Goal: Information Seeking & Learning: Find specific fact

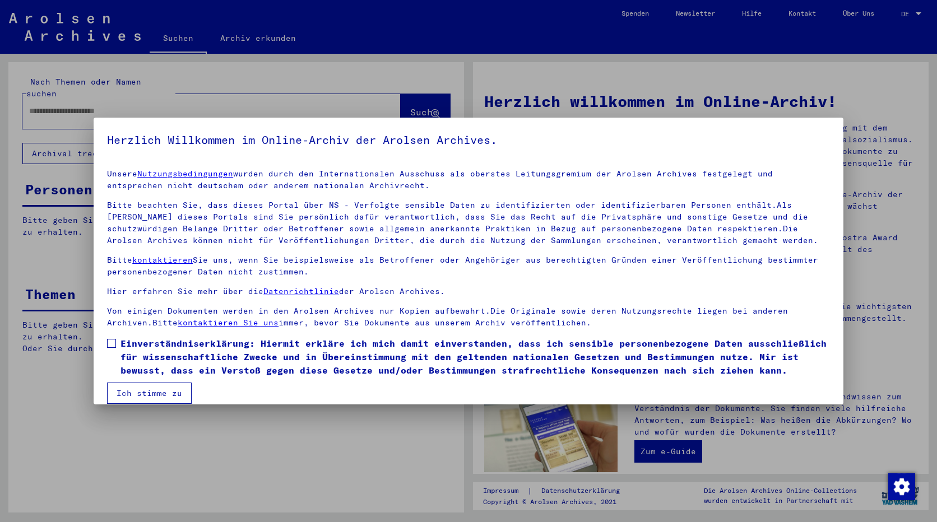
click at [112, 339] on span at bounding box center [111, 343] width 9 height 9
click at [124, 387] on button "Ich stimme zu" at bounding box center [149, 393] width 85 height 21
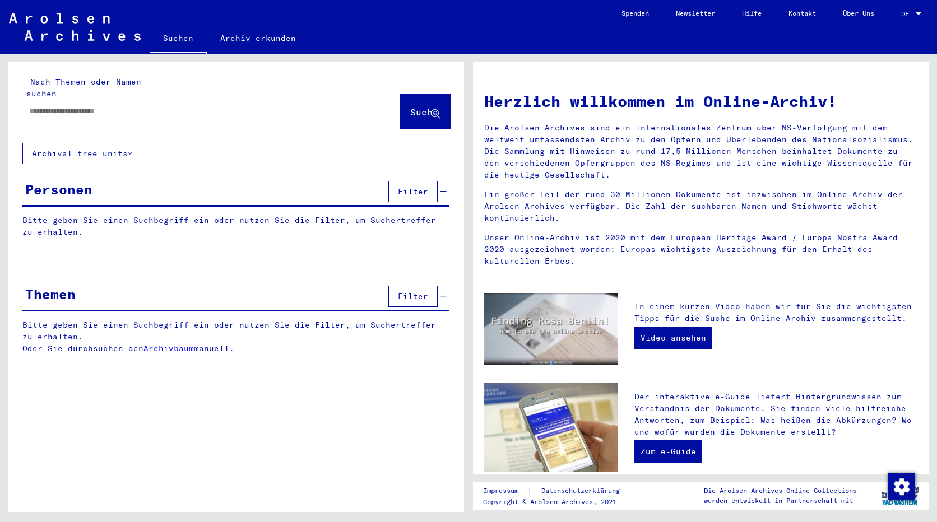
click at [92, 105] on input "text" at bounding box center [198, 111] width 338 height 12
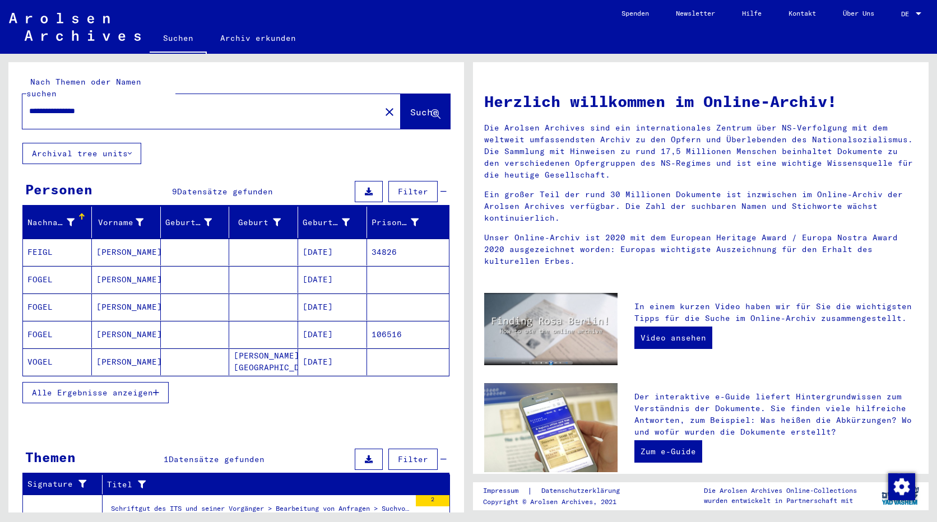
click at [134, 386] on button "Alle Ergebnisse anzeigen" at bounding box center [95, 392] width 146 height 21
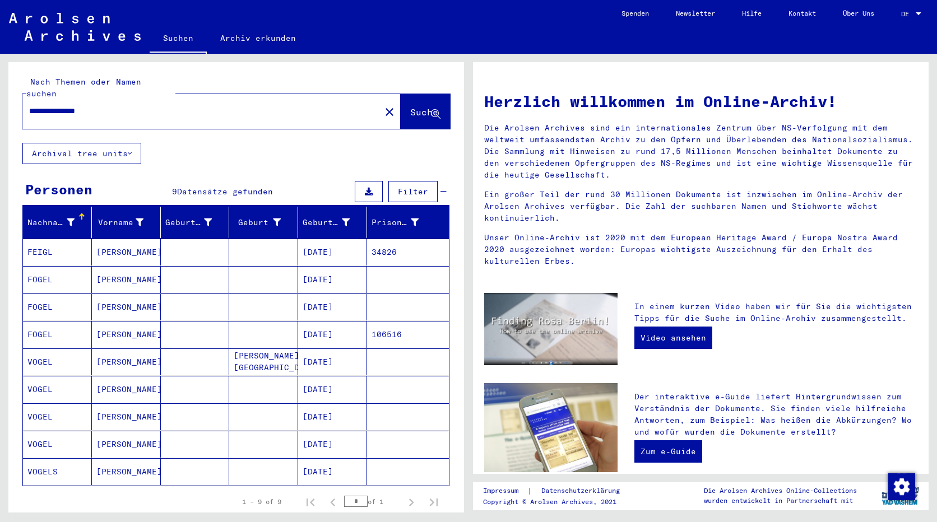
click at [936, 245] on html "**********" at bounding box center [468, 261] width 937 height 522
click at [63, 272] on mat-cell "FOGEL" at bounding box center [57, 279] width 69 height 27
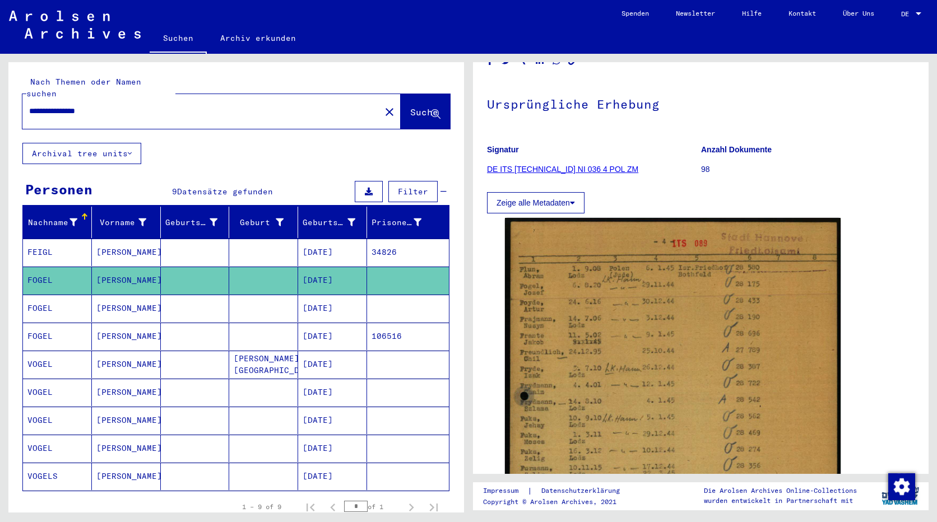
scroll to position [112, 0]
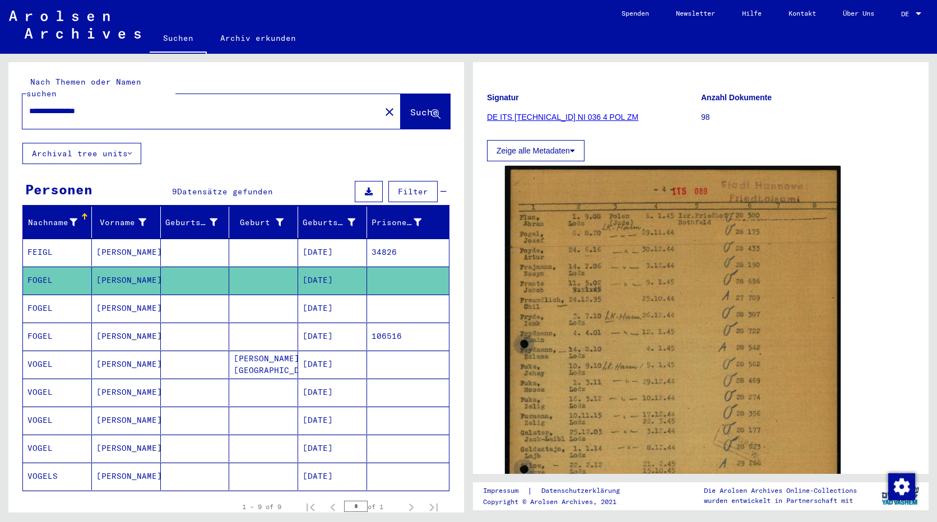
click at [344, 295] on mat-cell "[DATE]" at bounding box center [332, 308] width 69 height 27
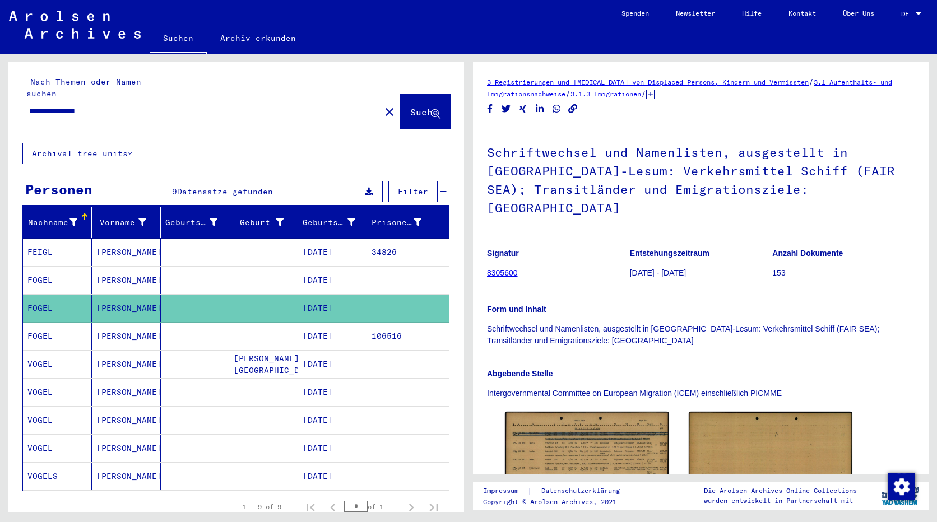
click at [316, 331] on mat-cell "[DATE]" at bounding box center [332, 336] width 69 height 27
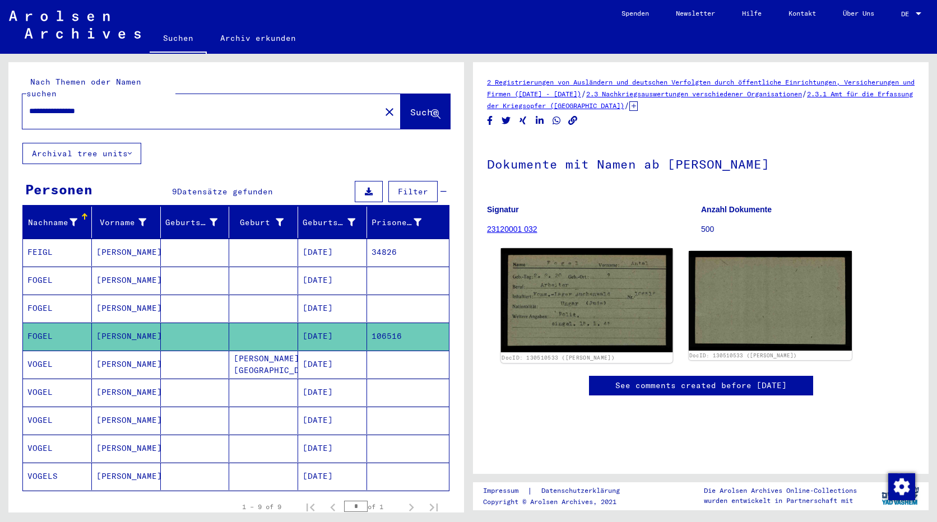
click at [582, 306] on img at bounding box center [586, 300] width 171 height 104
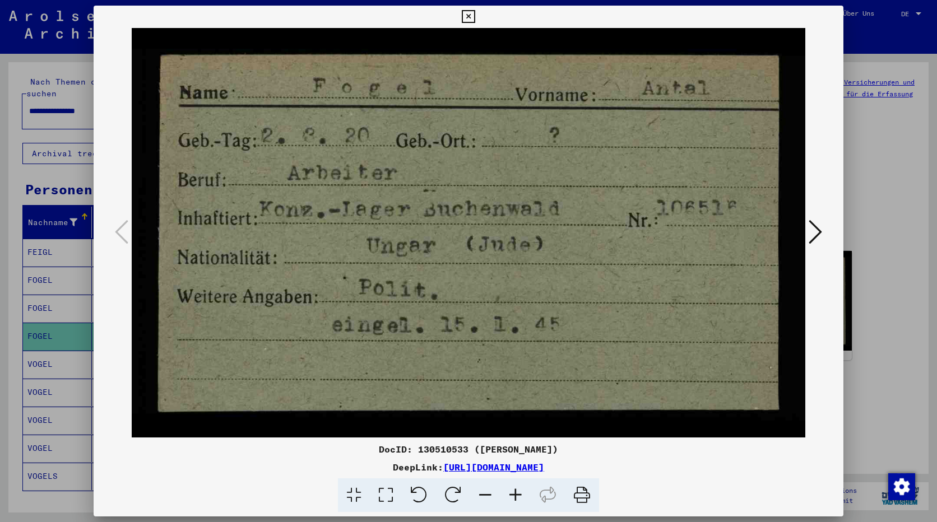
drag, startPoint x: 879, startPoint y: 274, endPoint x: 854, endPoint y: 273, distance: 25.8
click at [879, 275] on div at bounding box center [468, 261] width 937 height 522
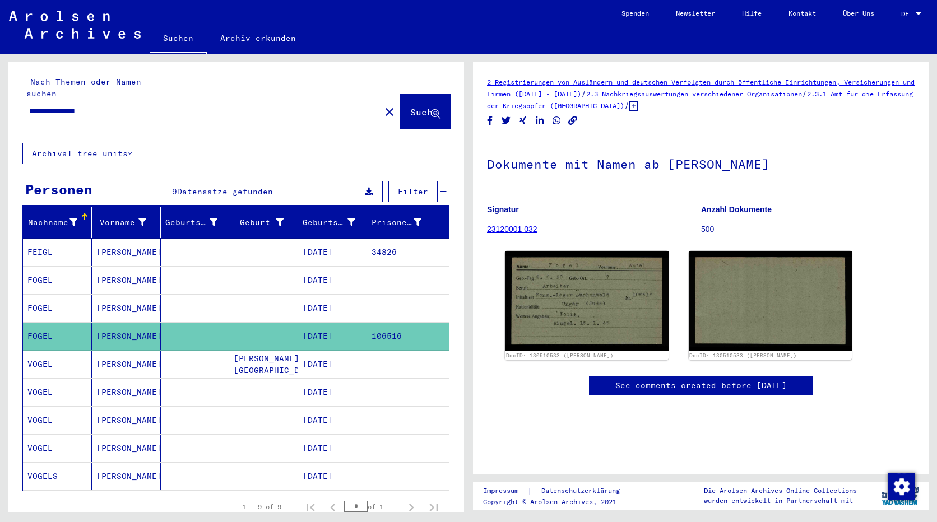
click at [338, 352] on mat-cell "[DATE]" at bounding box center [332, 364] width 69 height 27
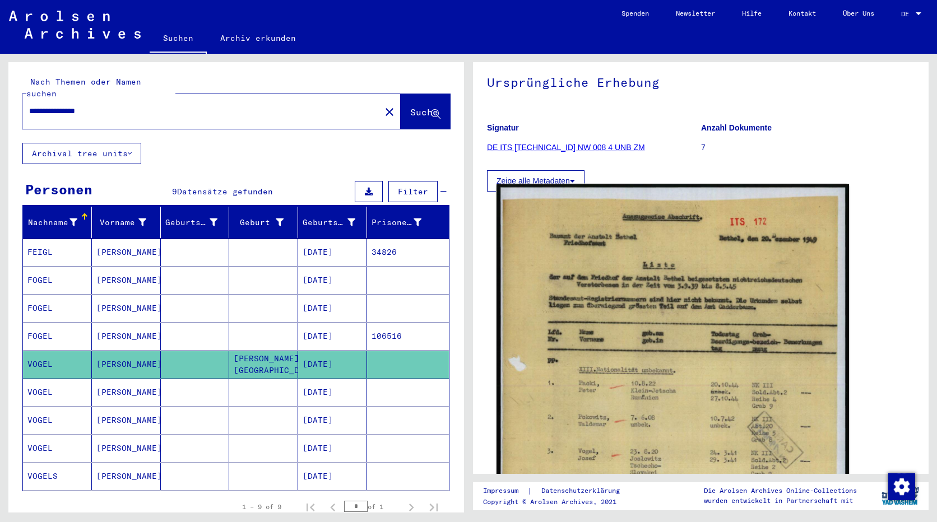
scroll to position [224, 0]
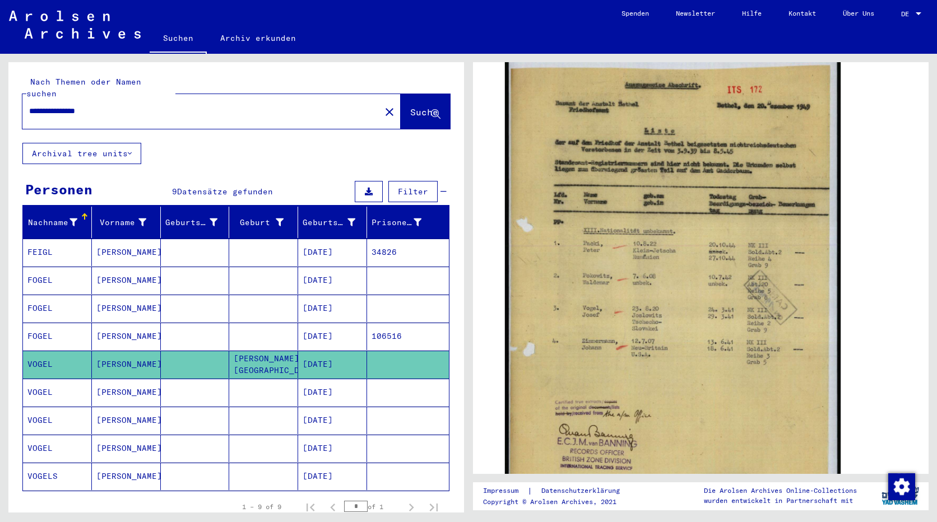
click at [334, 379] on mat-cell "[DATE]" at bounding box center [332, 392] width 69 height 27
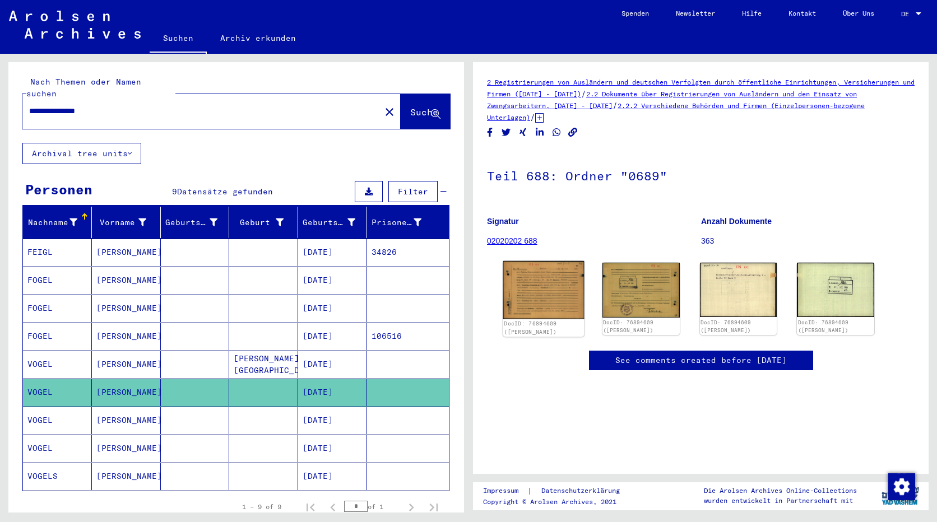
click at [544, 292] on img at bounding box center [543, 290] width 81 height 58
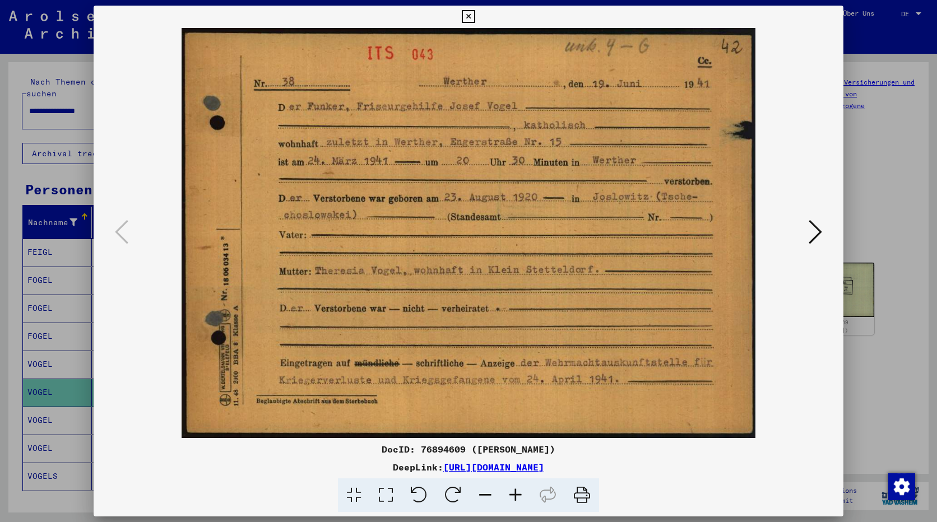
click at [883, 388] on div at bounding box center [468, 261] width 937 height 522
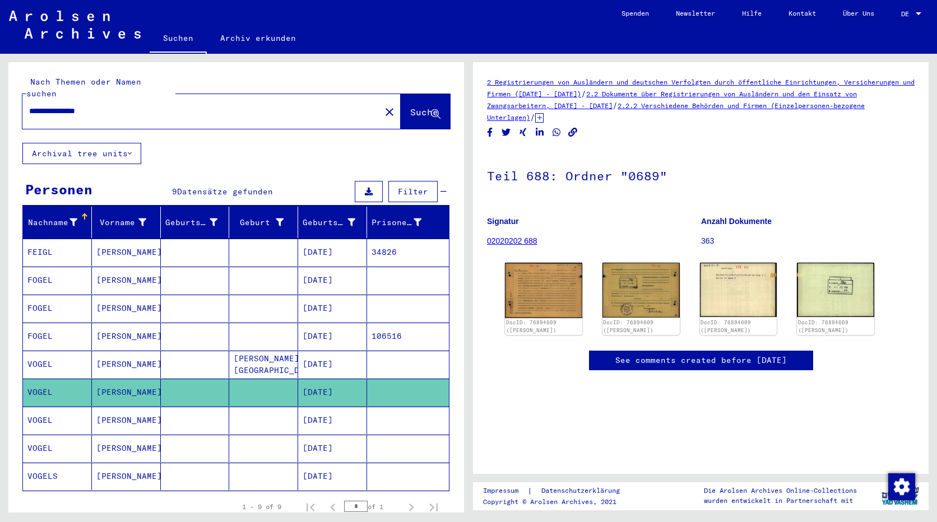
click at [333, 411] on mat-cell "[DATE]" at bounding box center [332, 420] width 69 height 27
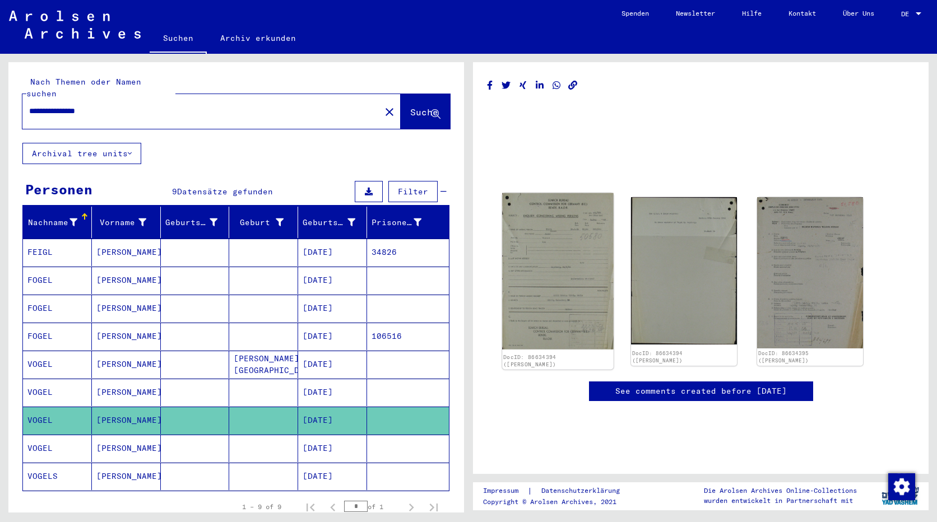
click at [549, 275] on img at bounding box center [557, 271] width 111 height 157
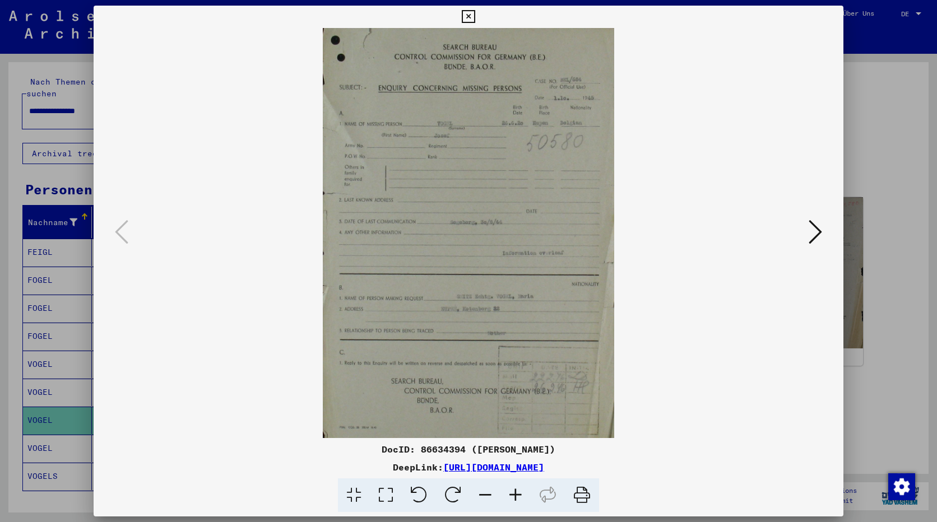
click at [889, 187] on div at bounding box center [468, 261] width 937 height 522
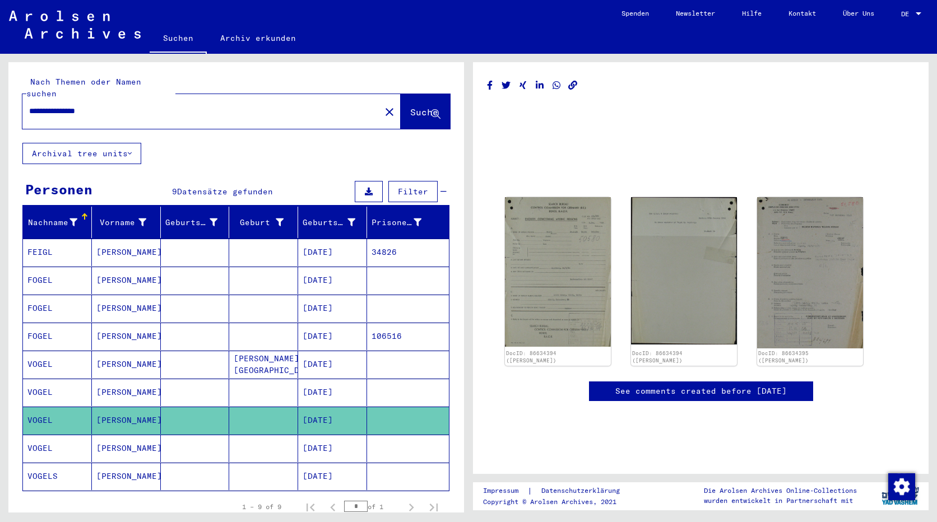
click at [110, 437] on mat-cell "[PERSON_NAME]" at bounding box center [126, 448] width 69 height 27
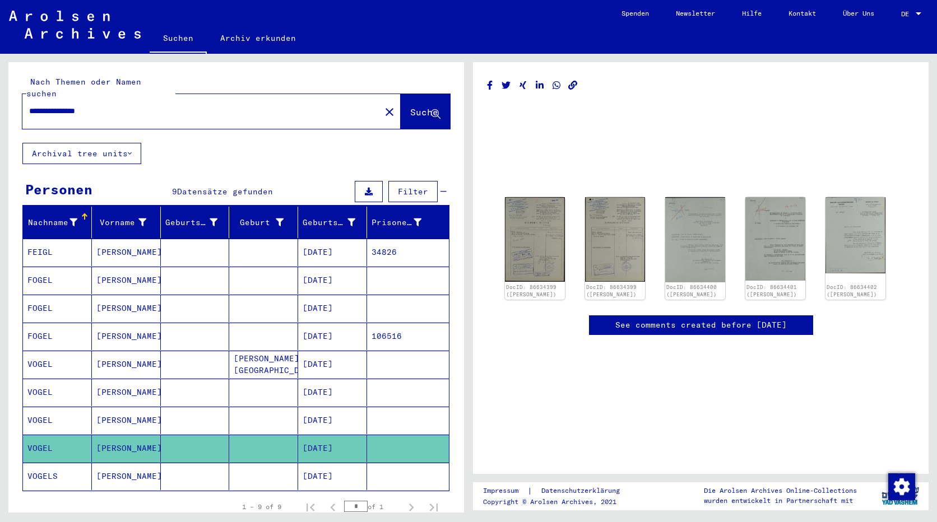
click at [104, 105] on input "**********" at bounding box center [201, 111] width 344 height 12
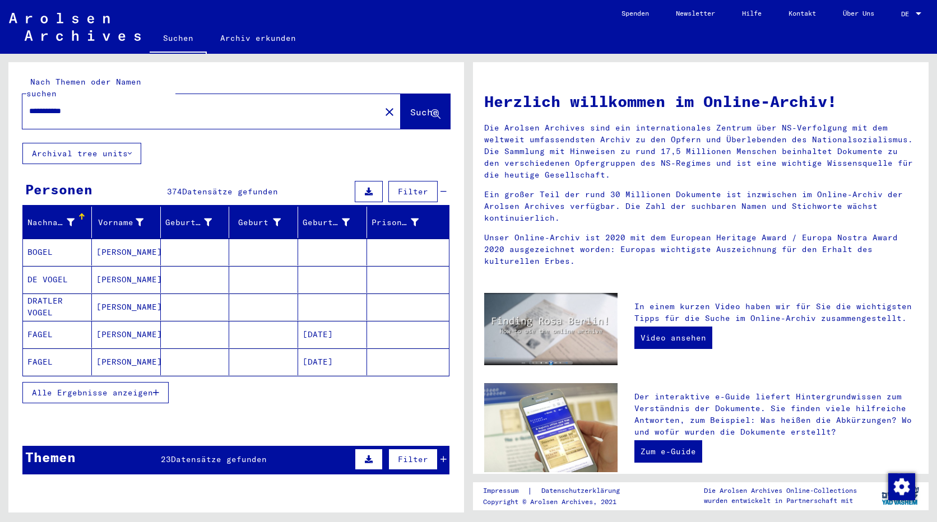
click at [134, 388] on span "Alle Ergebnisse anzeigen" at bounding box center [92, 393] width 121 height 10
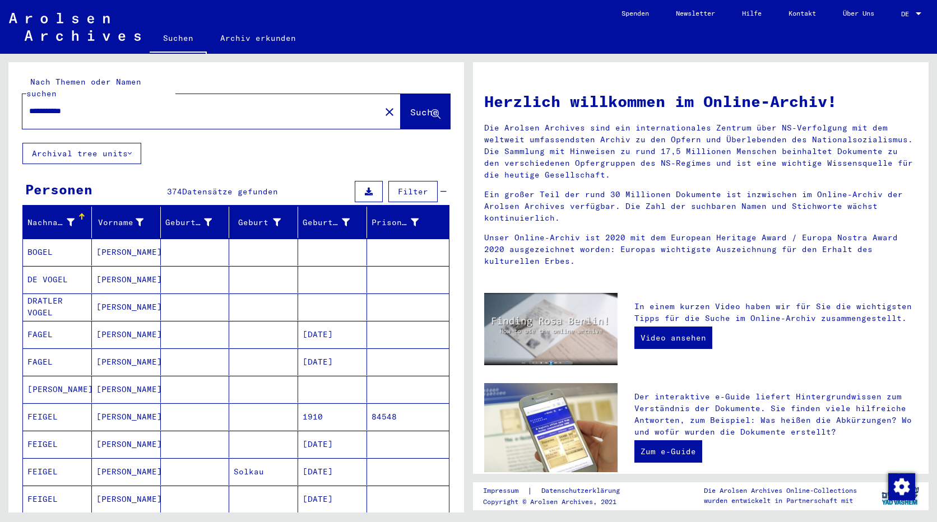
click at [221, 105] on div "**********" at bounding box center [194, 111] width 344 height 25
click at [231, 105] on input "**********" at bounding box center [198, 111] width 338 height 12
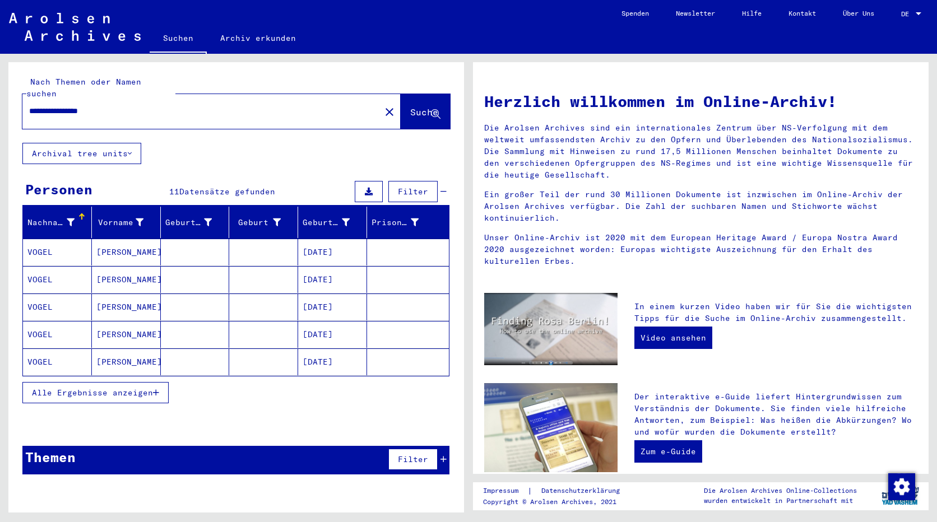
click at [105, 388] on span "Alle Ergebnisse anzeigen" at bounding box center [92, 393] width 121 height 10
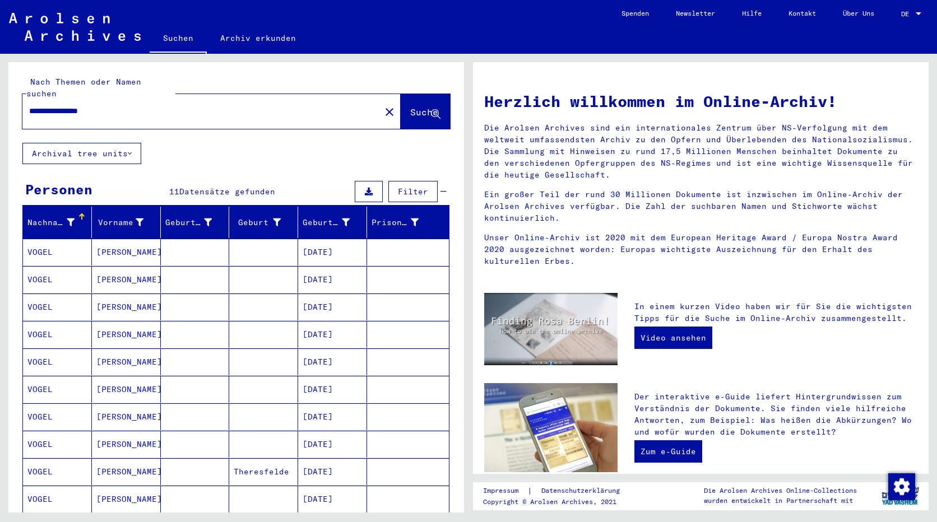
click at [46, 239] on mat-cell "VOGEL" at bounding box center [57, 252] width 69 height 27
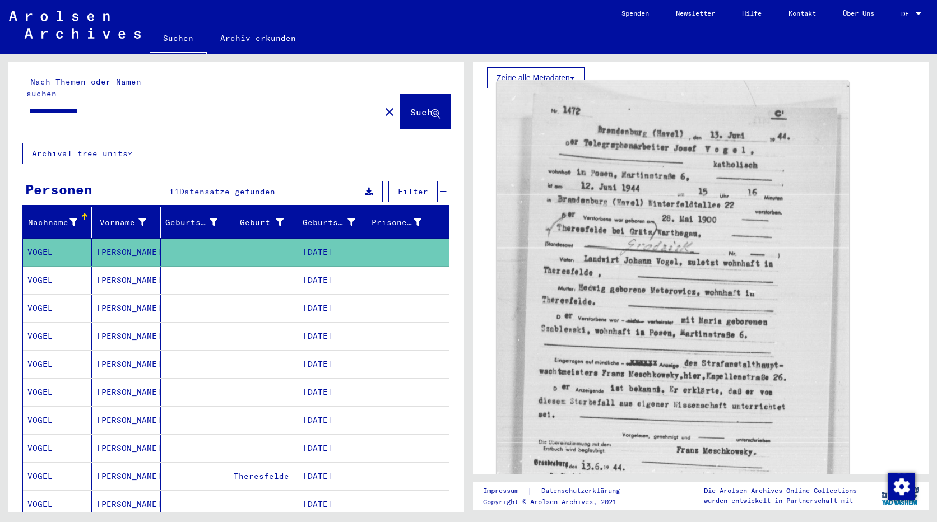
scroll to position [392, 0]
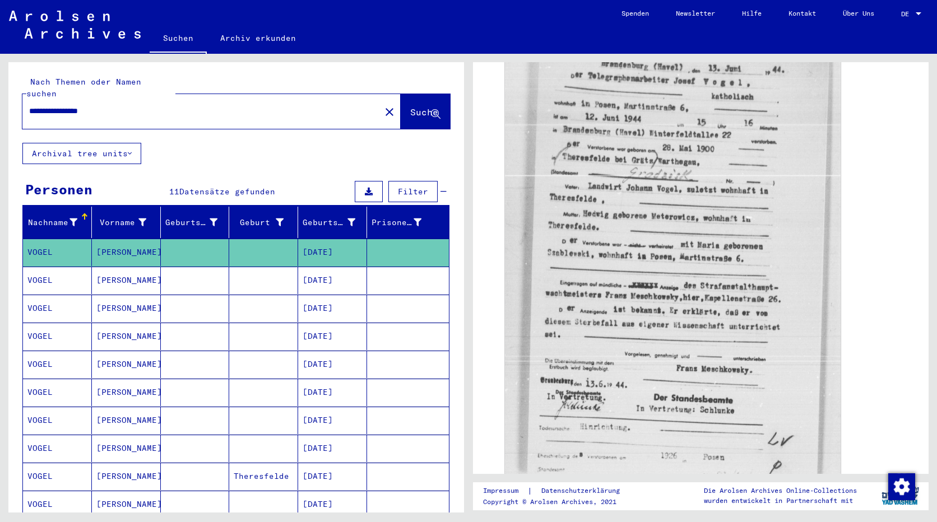
click at [342, 267] on mat-cell "[DATE]" at bounding box center [332, 280] width 69 height 27
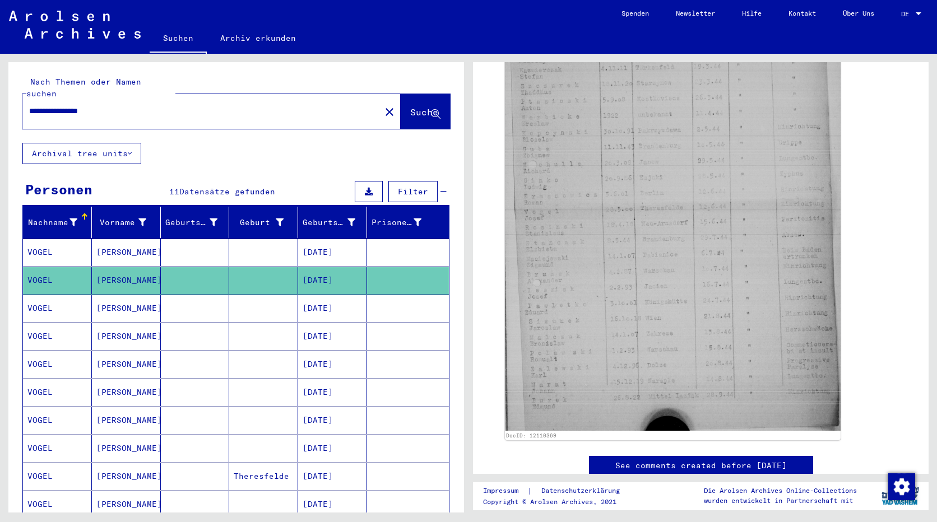
scroll to position [392, 0]
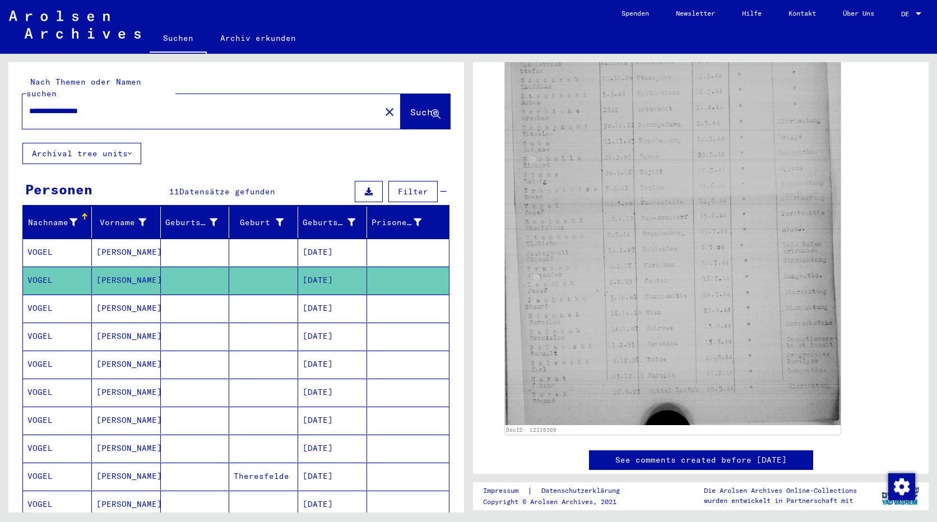
click at [340, 300] on mat-cell "[DATE]" at bounding box center [332, 308] width 69 height 27
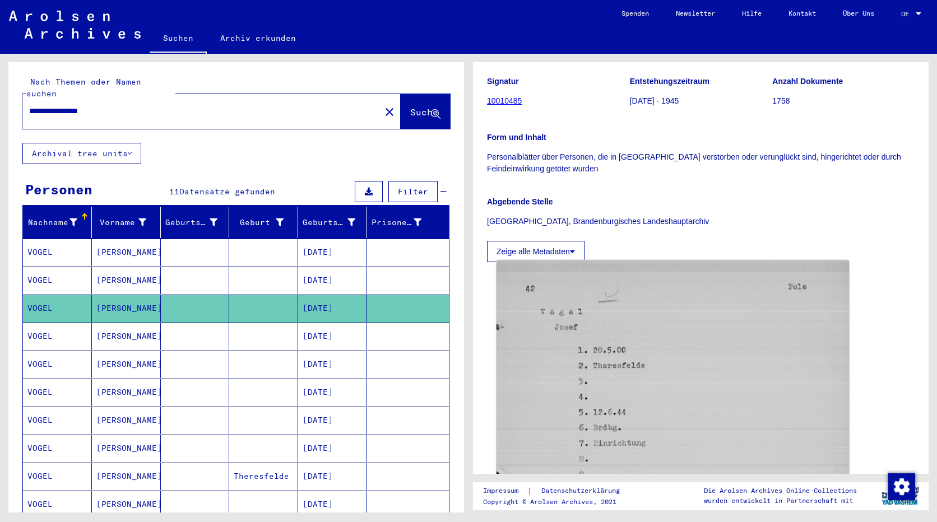
scroll to position [224, 0]
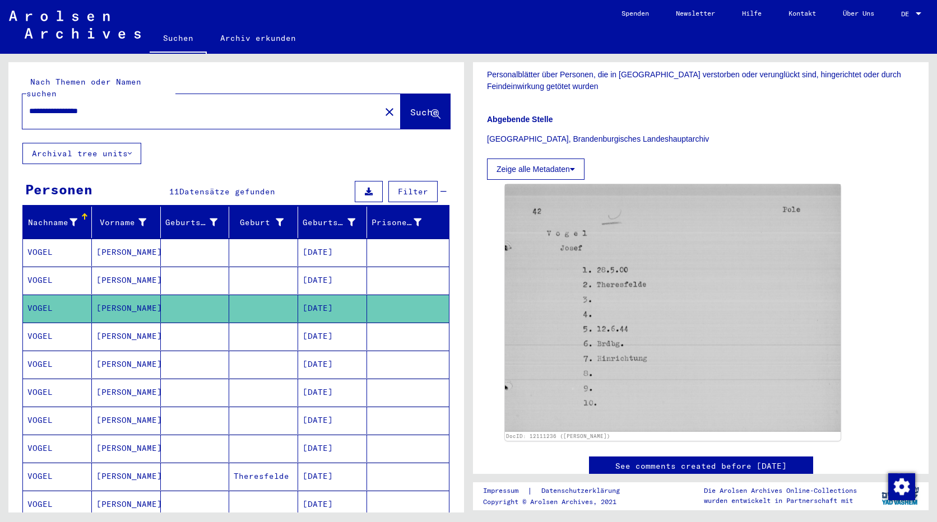
click at [337, 325] on mat-cell "[DATE]" at bounding box center [332, 336] width 69 height 27
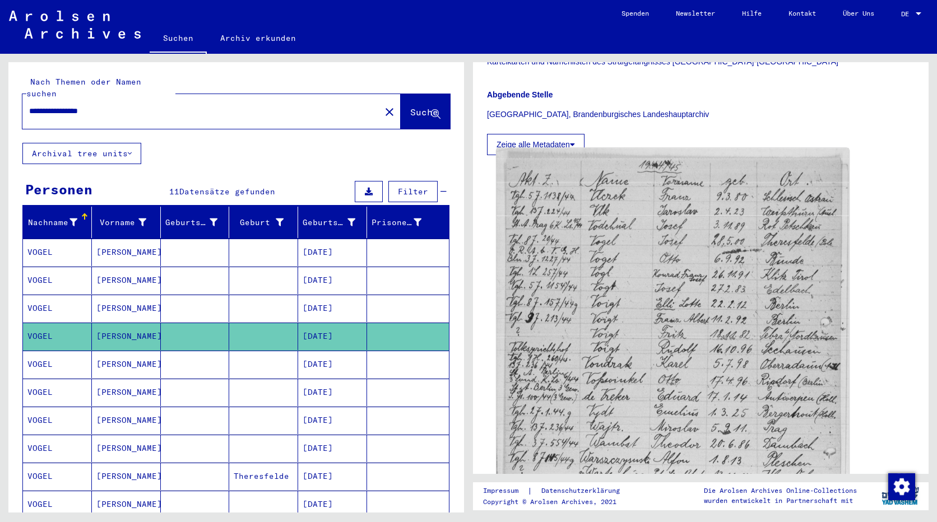
scroll to position [224, 0]
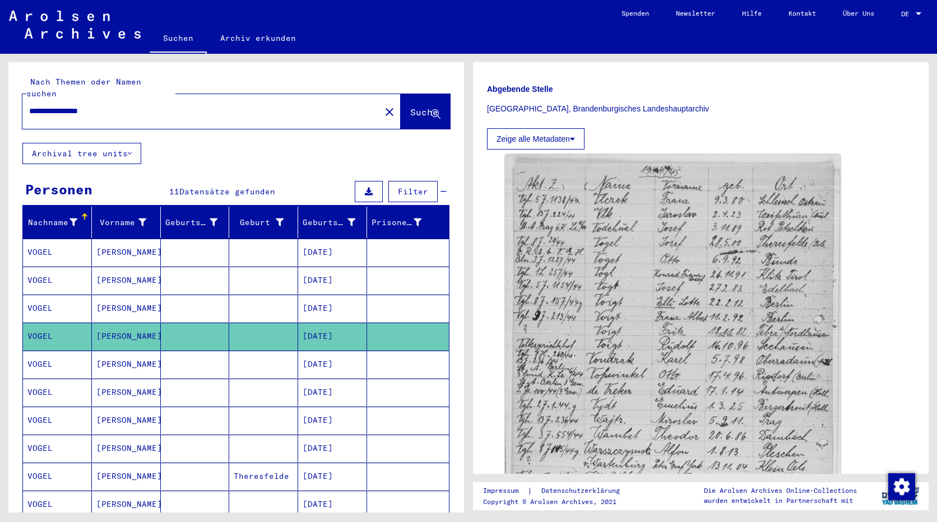
click at [315, 354] on mat-cell "[DATE]" at bounding box center [332, 364] width 69 height 27
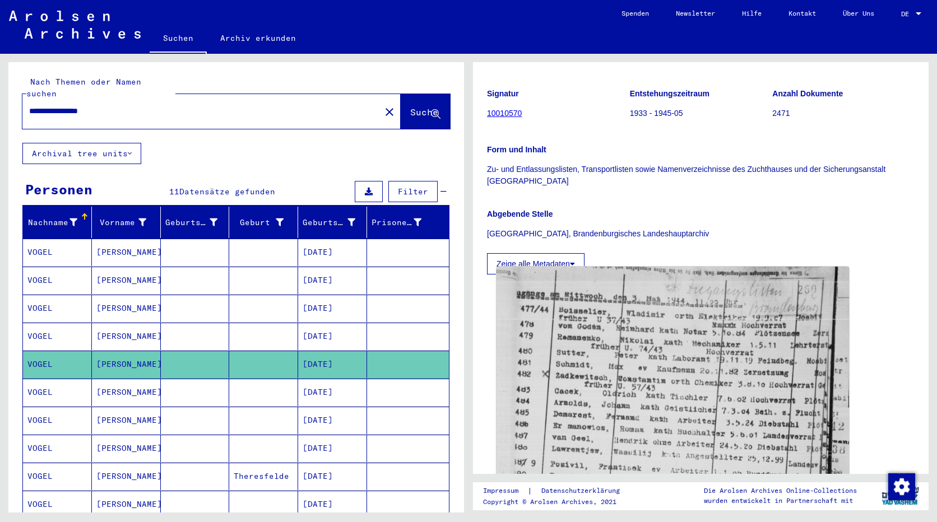
scroll to position [280, 0]
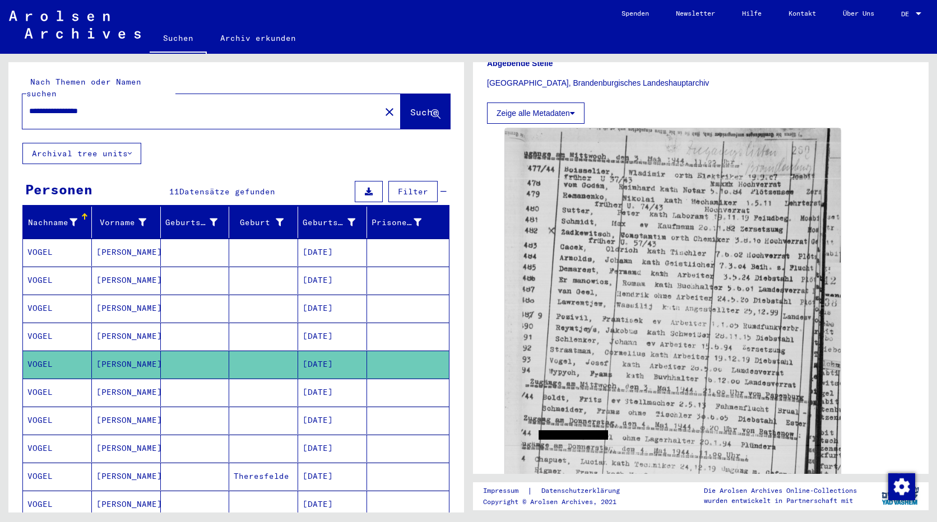
click at [311, 384] on mat-cell "[DATE]" at bounding box center [332, 392] width 69 height 27
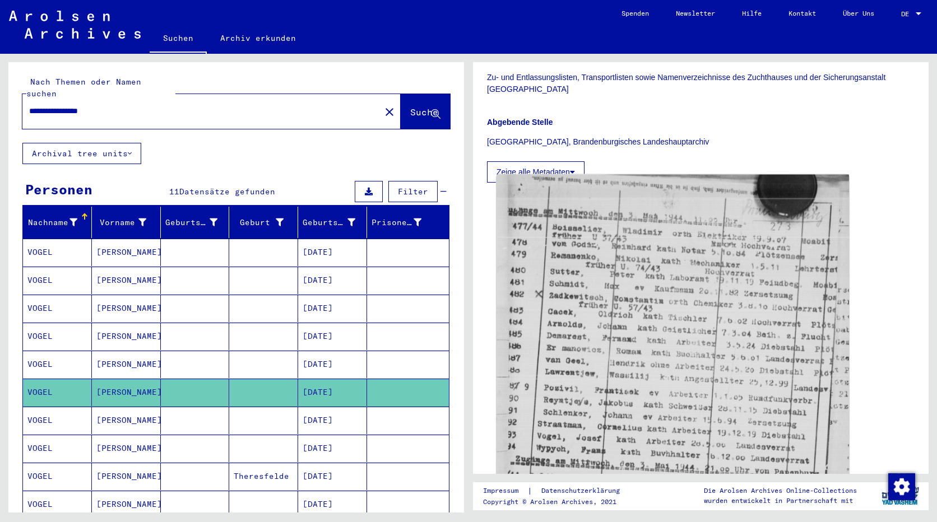
scroll to position [224, 0]
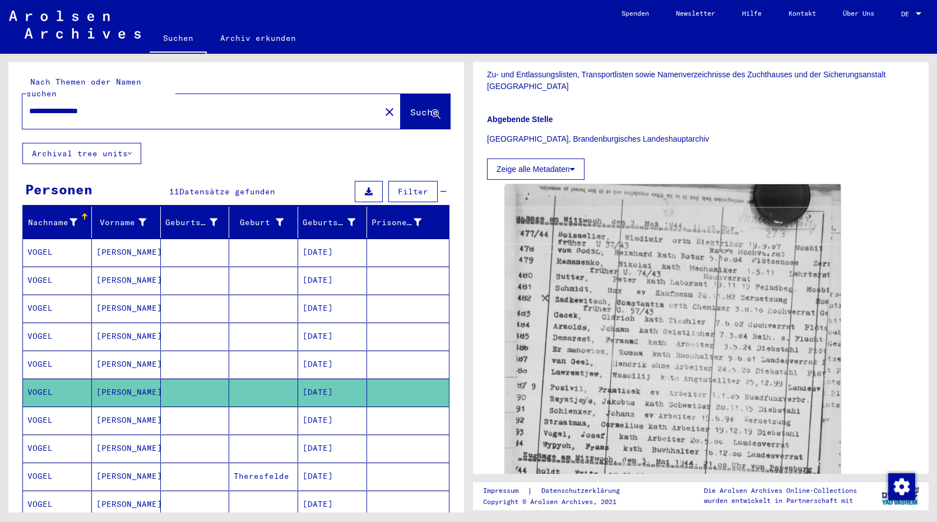
click at [290, 407] on mat-cell at bounding box center [263, 420] width 69 height 27
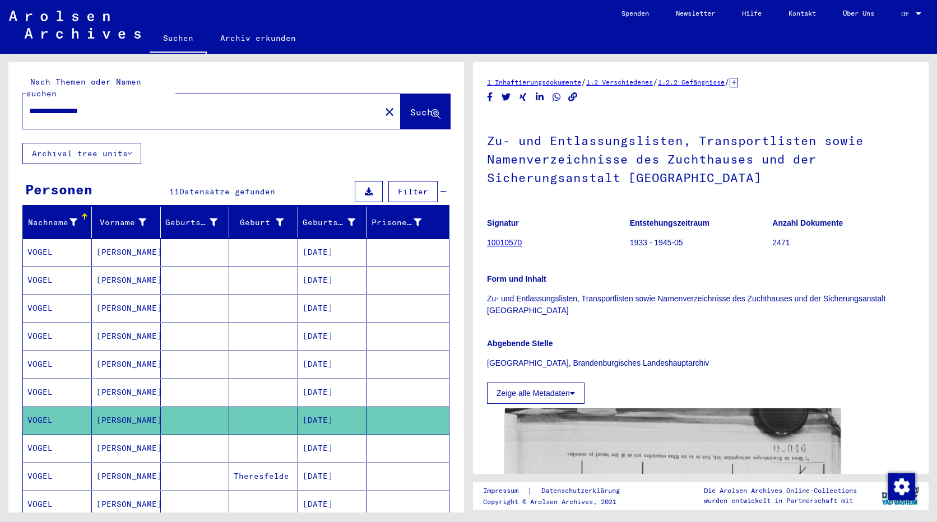
scroll to position [224, 0]
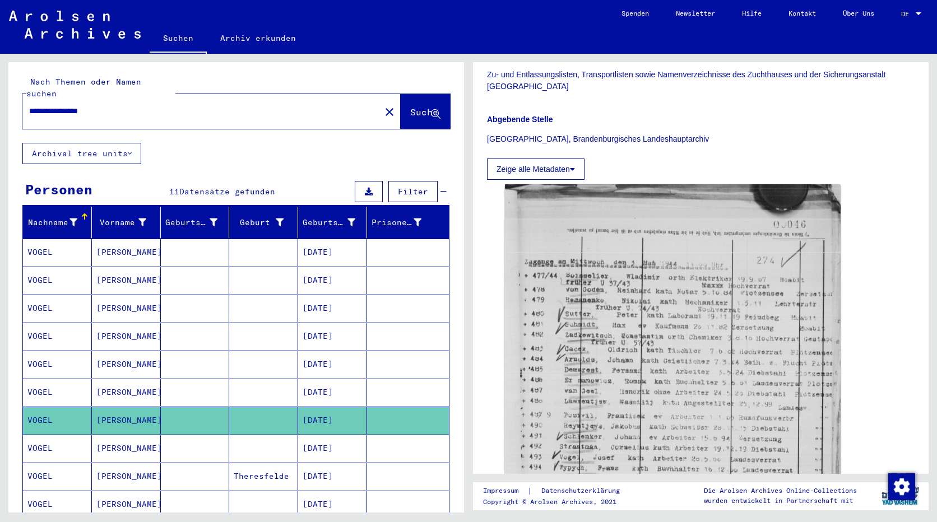
click at [316, 437] on mat-cell "[DATE]" at bounding box center [332, 448] width 69 height 27
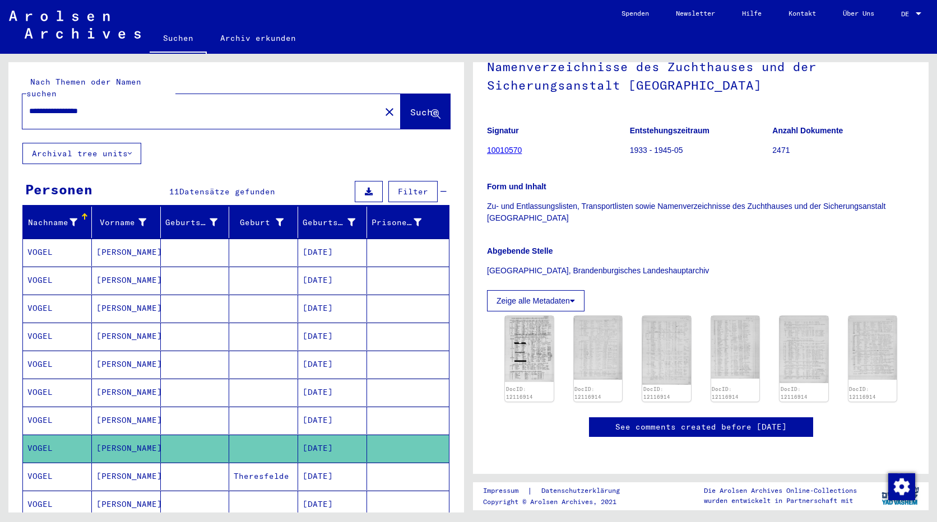
click at [298, 463] on mat-cell "[DATE]" at bounding box center [332, 476] width 69 height 27
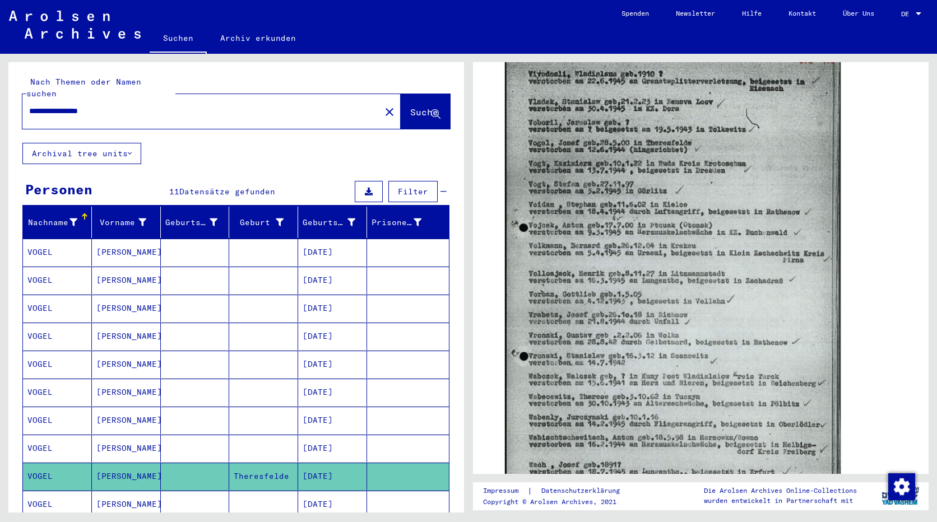
click at [327, 493] on mat-cell "[DATE]" at bounding box center [332, 504] width 69 height 27
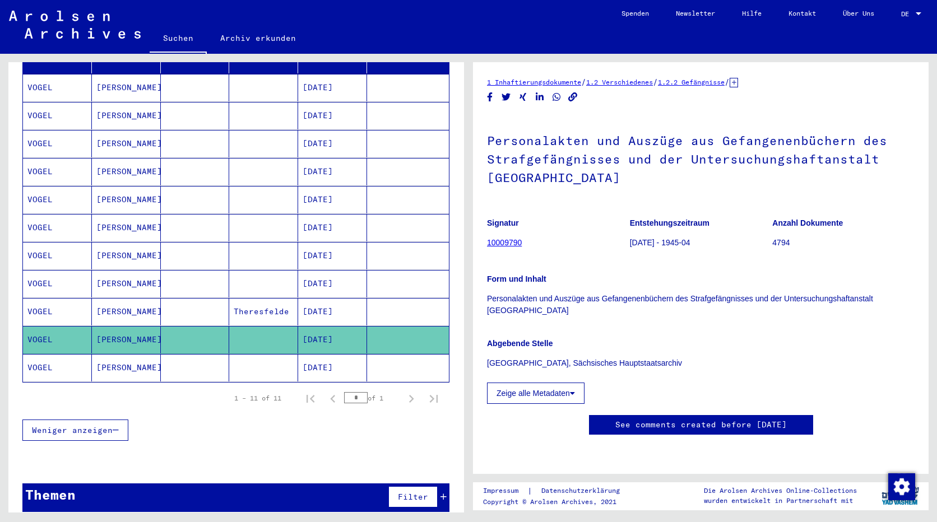
click at [335, 358] on mat-cell "[DATE]" at bounding box center [332, 367] width 69 height 27
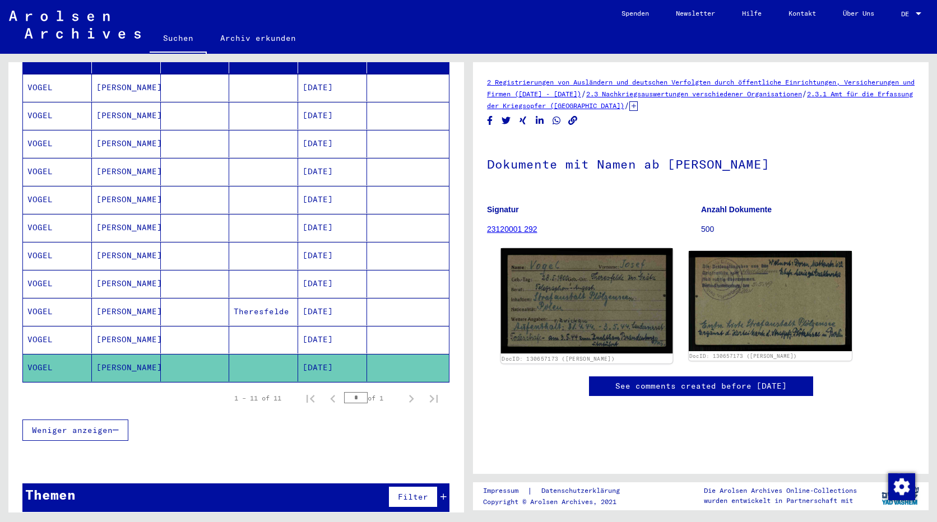
click at [590, 301] on img at bounding box center [586, 300] width 171 height 105
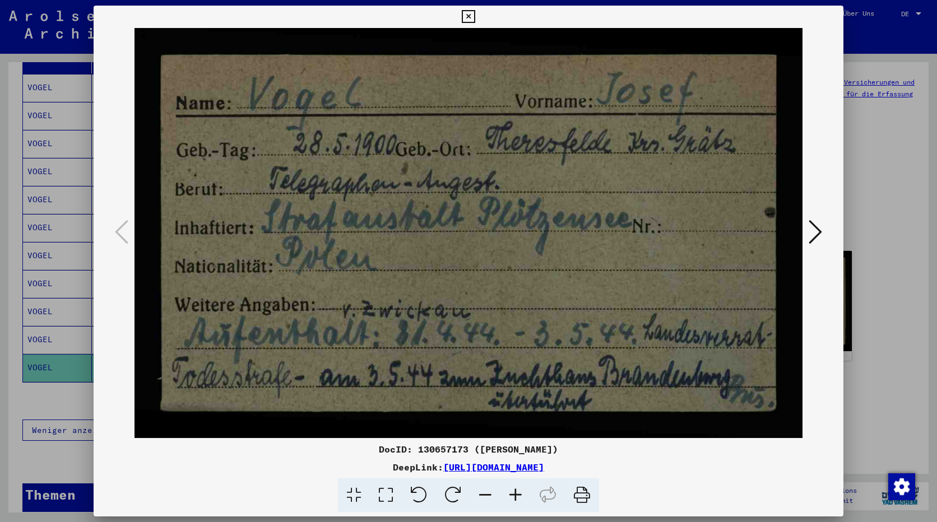
click at [811, 229] on icon at bounding box center [814, 231] width 13 height 27
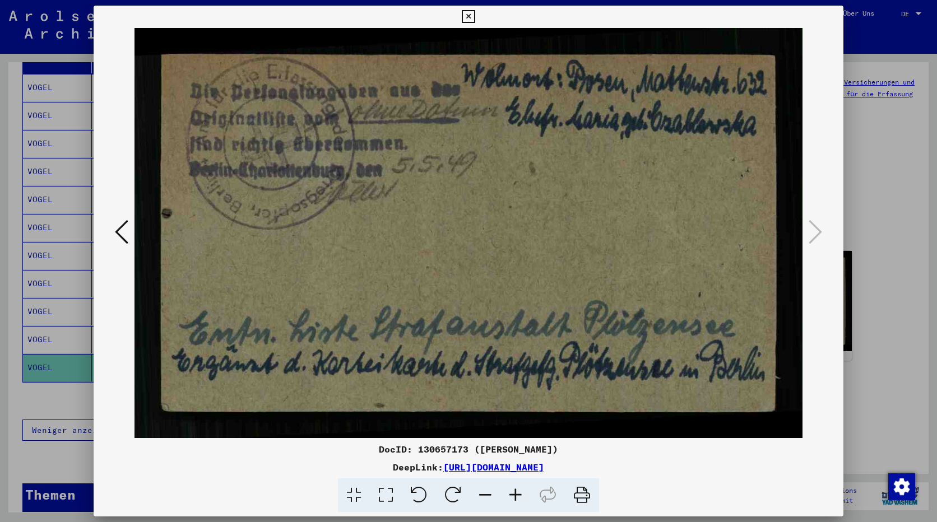
click at [895, 245] on div at bounding box center [468, 261] width 937 height 522
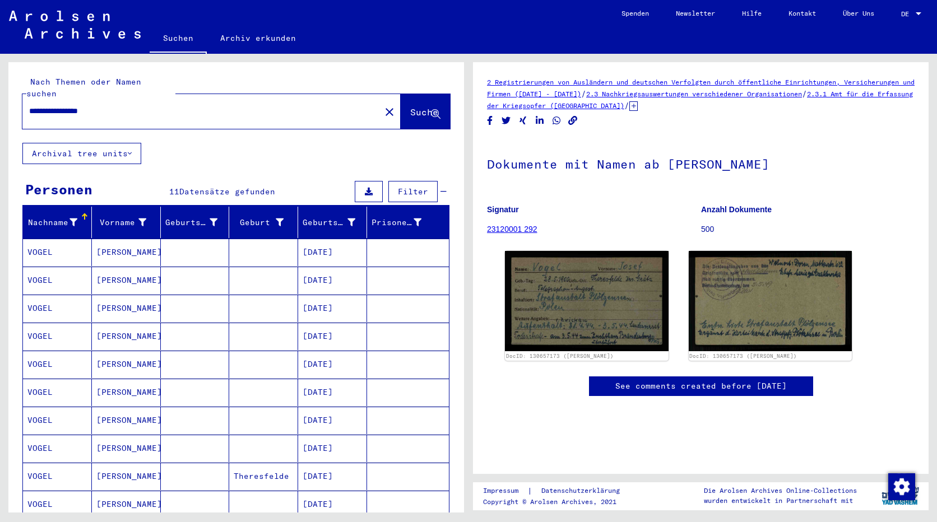
drag, startPoint x: -2, startPoint y: 103, endPoint x: 336, endPoint y: 74, distance: 339.0
click at [1, 104] on div "**********" at bounding box center [234, 283] width 468 height 459
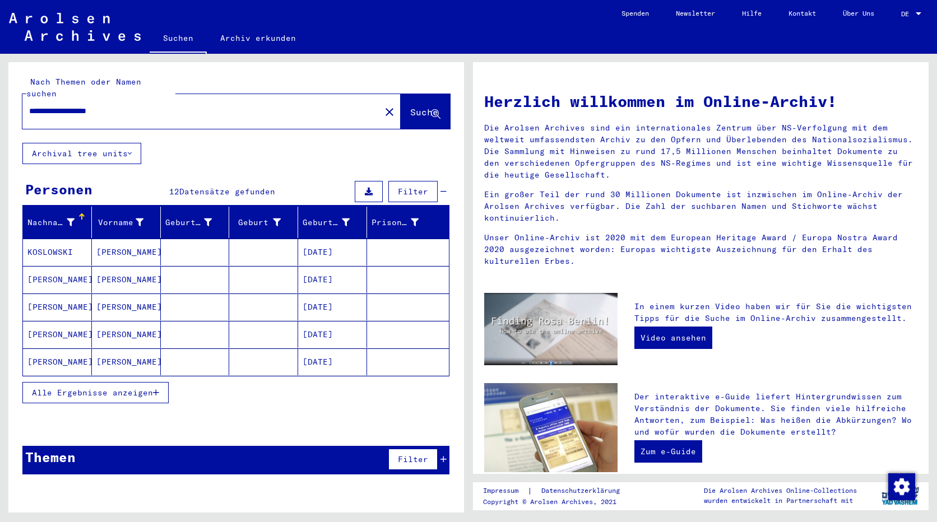
click at [151, 388] on span "Alle Ergebnisse anzeigen" at bounding box center [92, 393] width 121 height 10
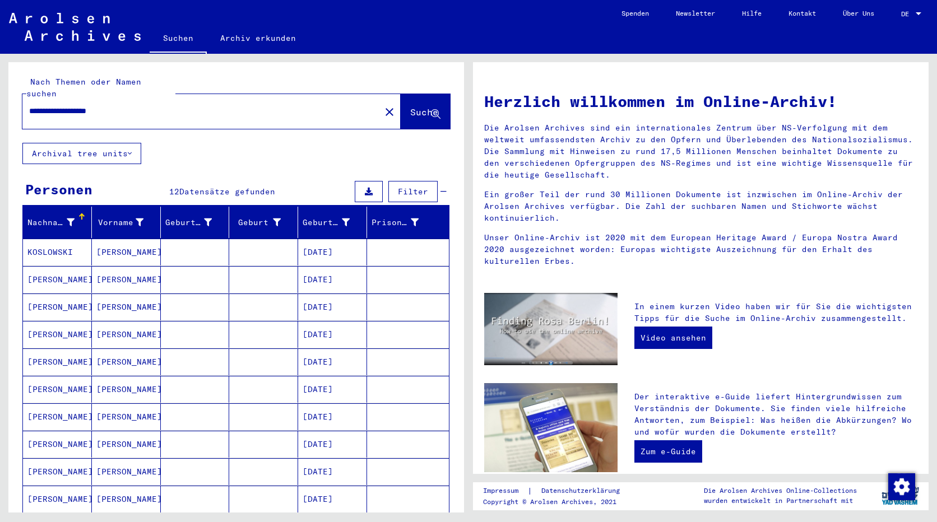
click at [38, 249] on mat-cell "KOSLOWSKI" at bounding box center [57, 252] width 69 height 27
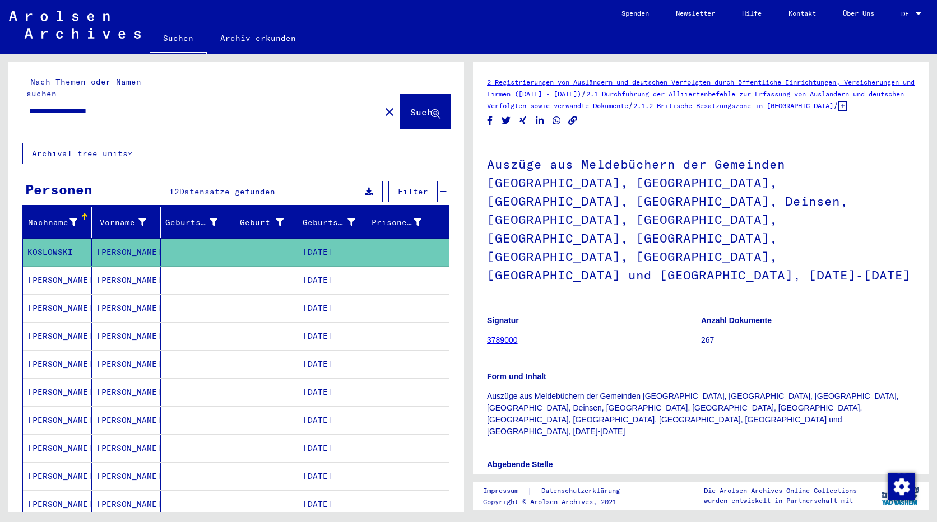
click at [330, 272] on mat-cell "[DATE]" at bounding box center [332, 280] width 69 height 27
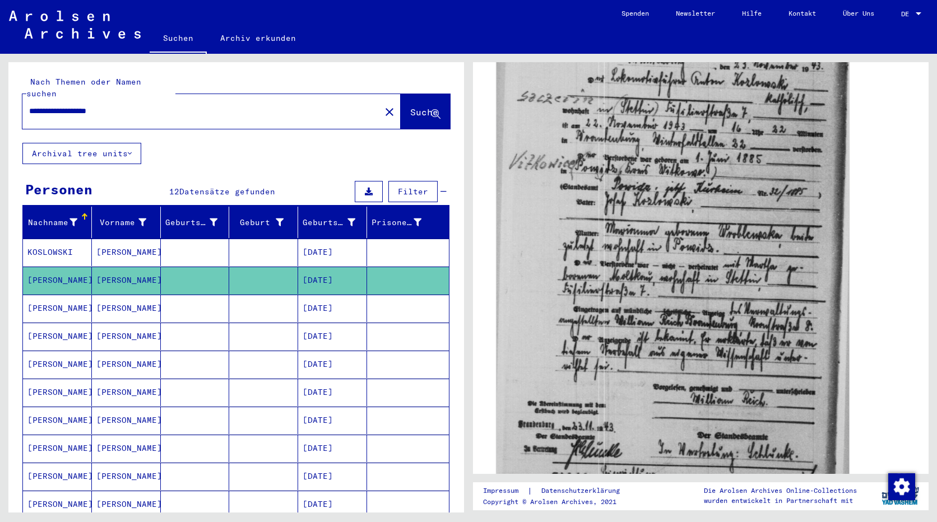
scroll to position [392, 0]
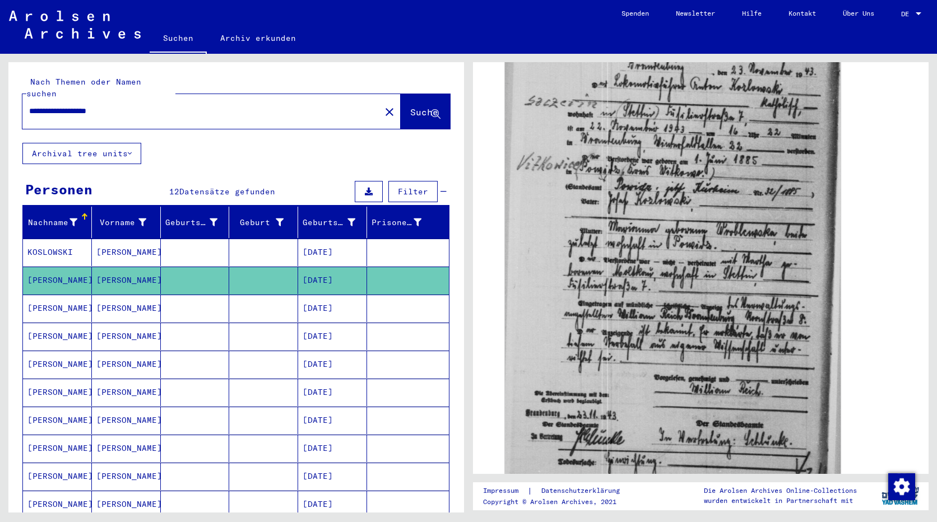
click at [267, 296] on mat-cell at bounding box center [263, 308] width 69 height 27
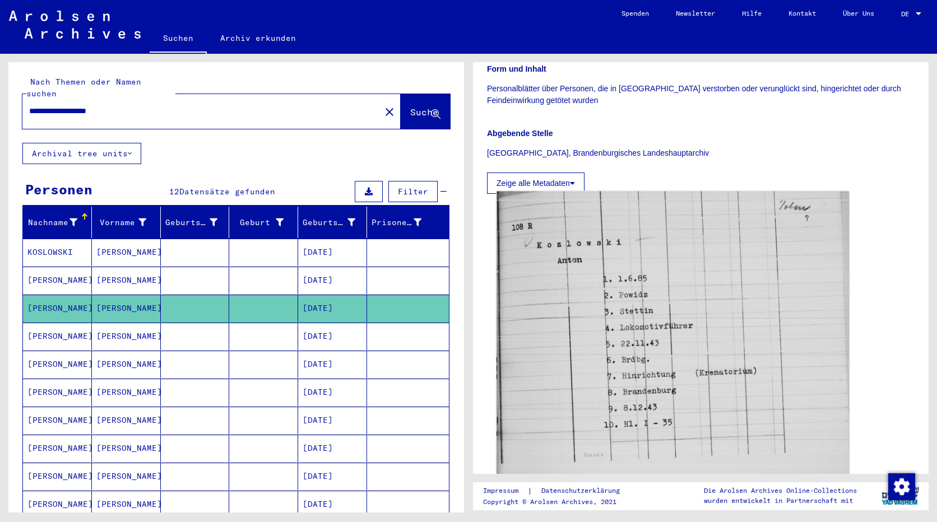
scroll to position [280, 0]
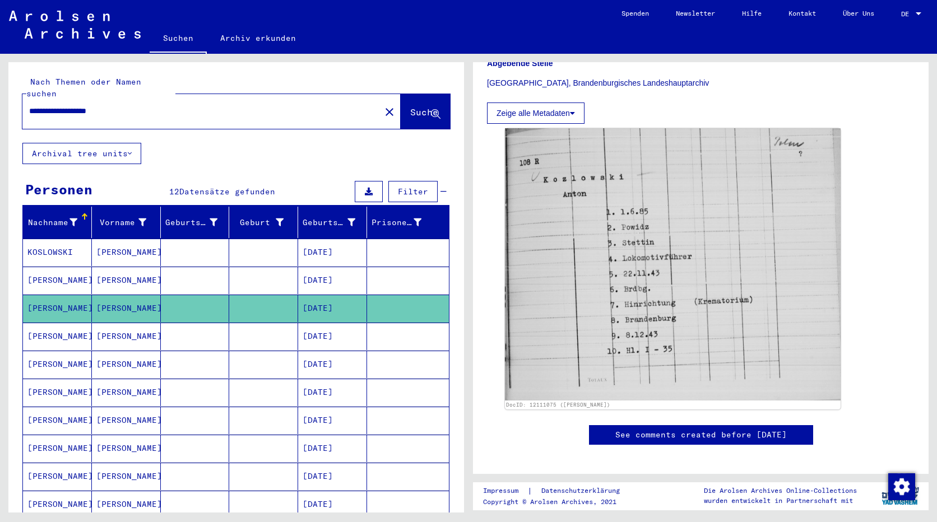
click at [323, 327] on mat-cell "[DATE]" at bounding box center [332, 336] width 69 height 27
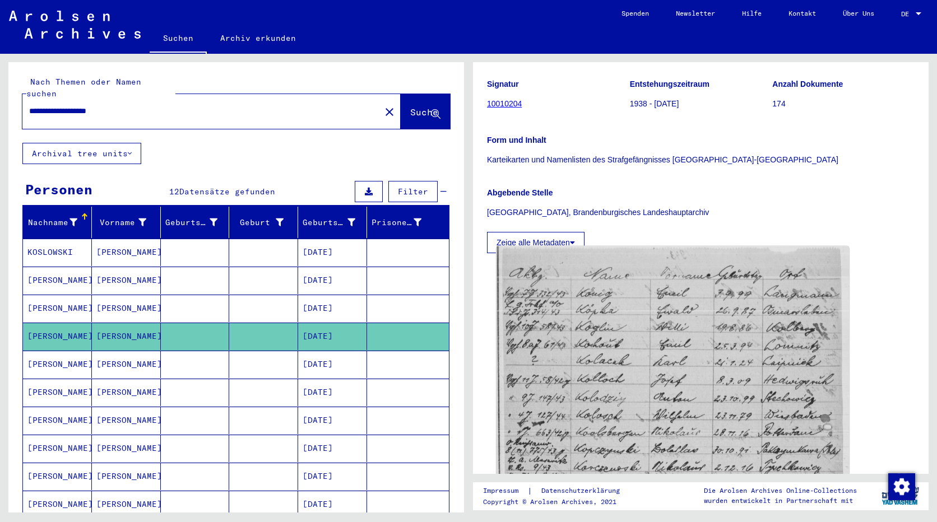
scroll to position [224, 0]
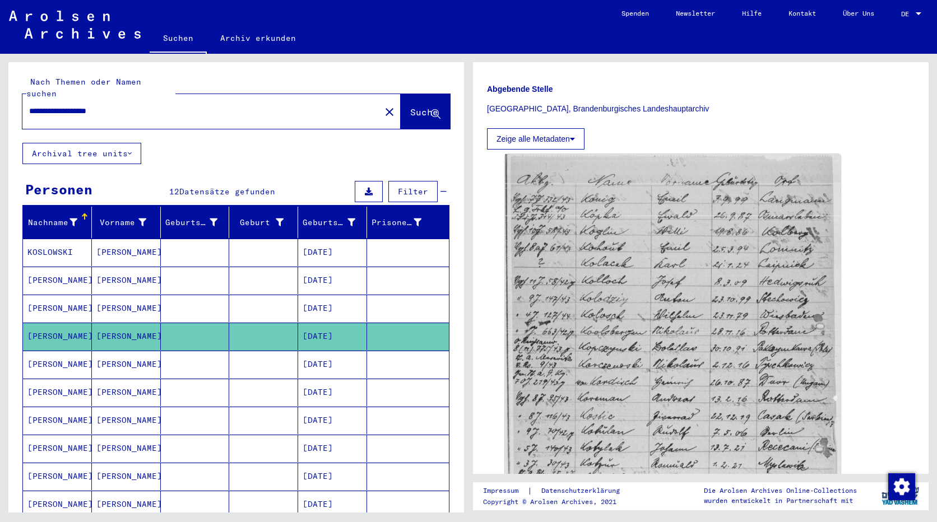
click at [343, 357] on mat-cell "[DATE]" at bounding box center [332, 364] width 69 height 27
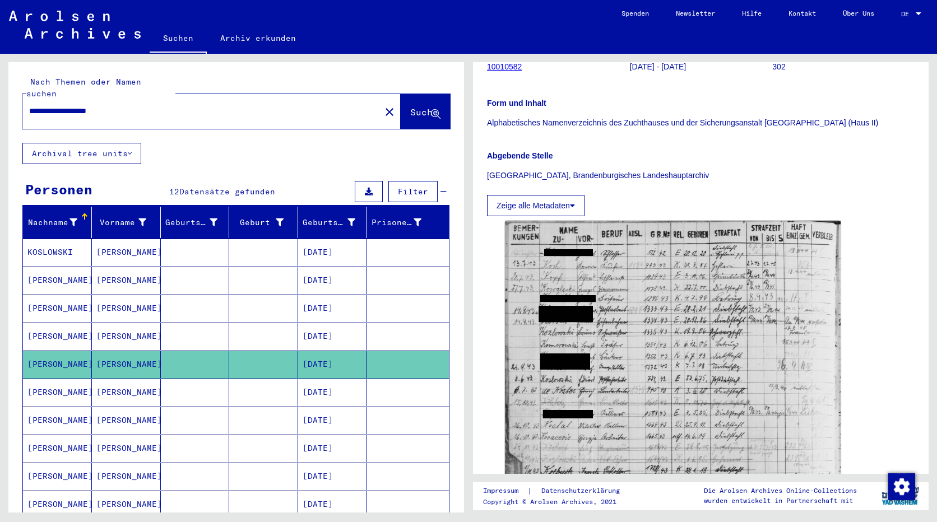
scroll to position [168, 0]
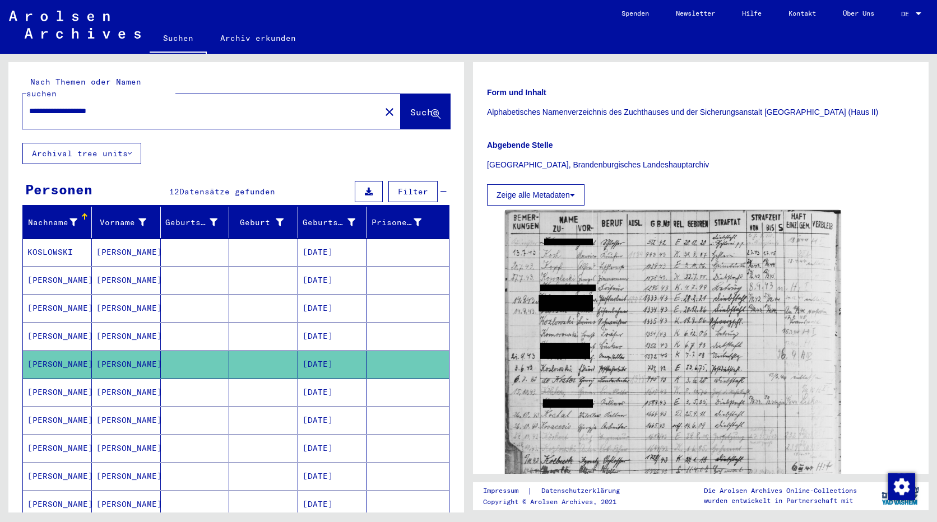
click at [338, 384] on mat-cell "[DATE]" at bounding box center [332, 392] width 69 height 27
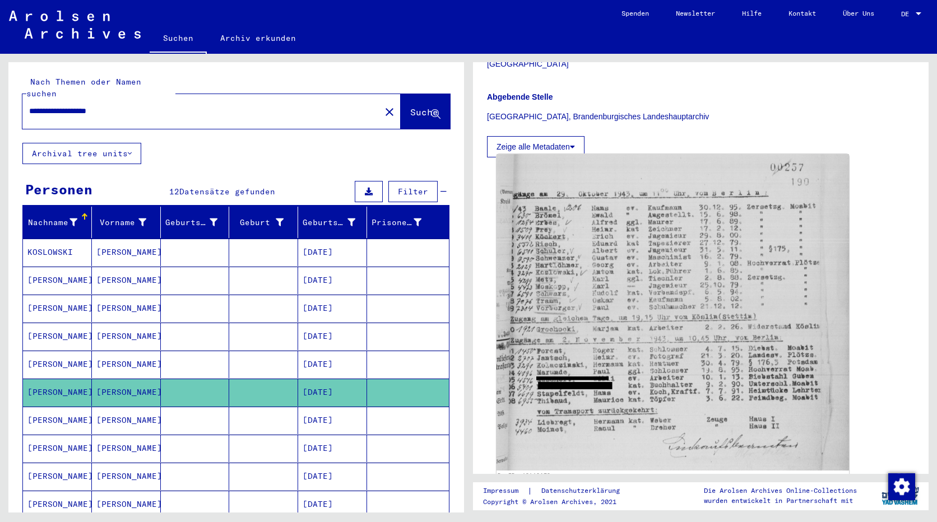
scroll to position [336, 0]
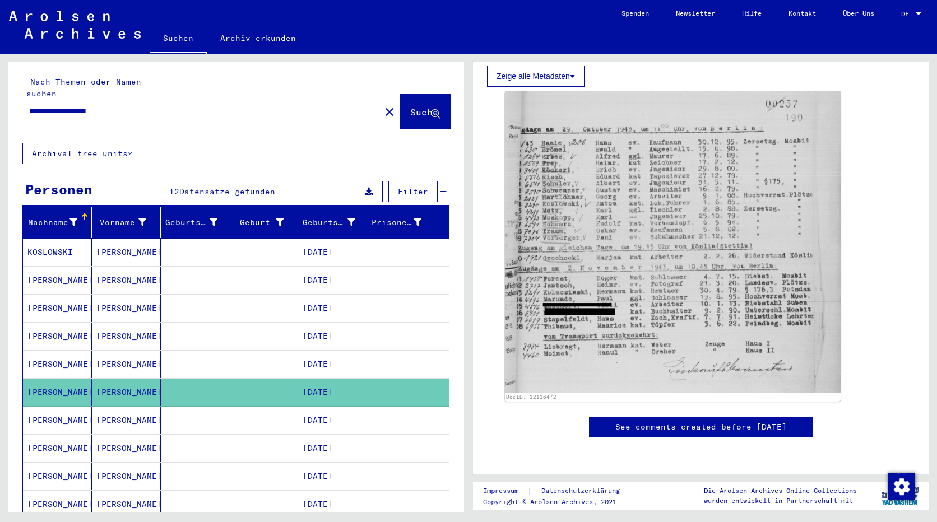
click at [326, 408] on mat-cell "[DATE]" at bounding box center [332, 420] width 69 height 27
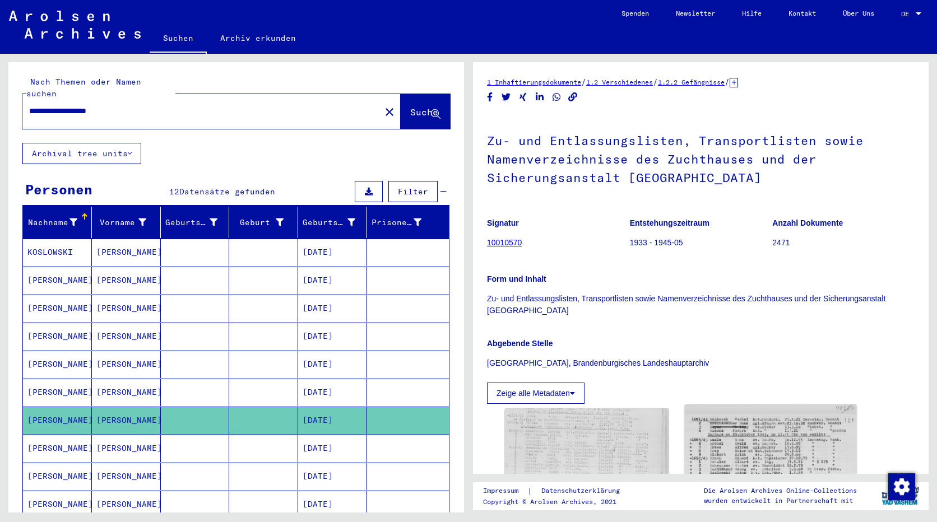
scroll to position [280, 0]
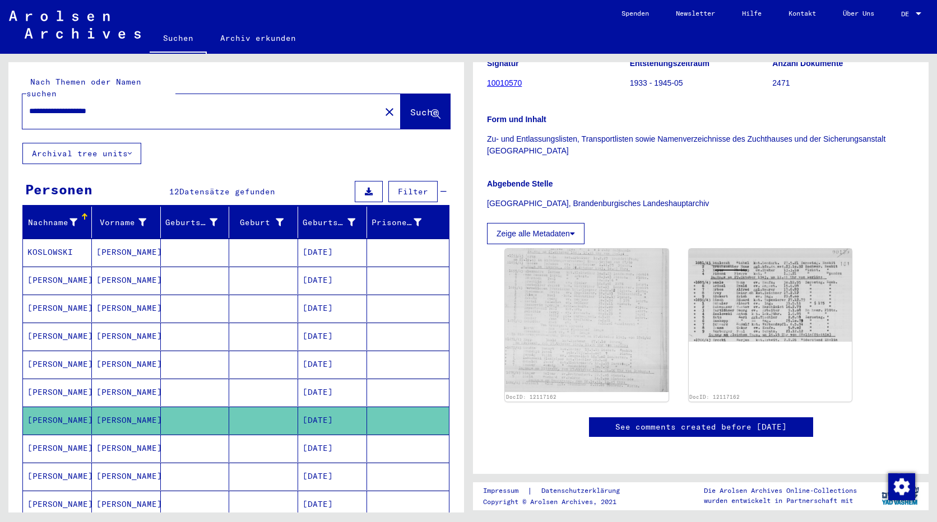
click at [332, 440] on mat-cell "[DATE]" at bounding box center [332, 448] width 69 height 27
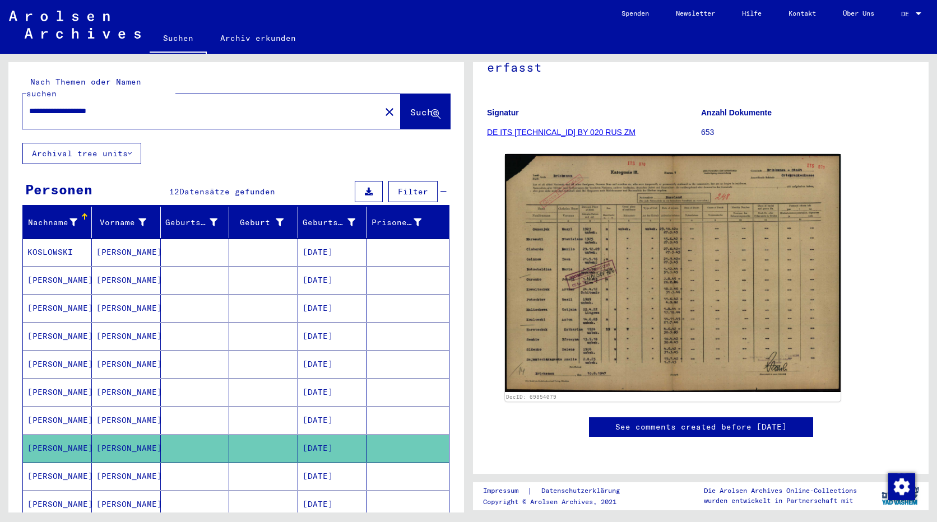
click at [329, 491] on mat-cell "[DATE]" at bounding box center [332, 504] width 69 height 27
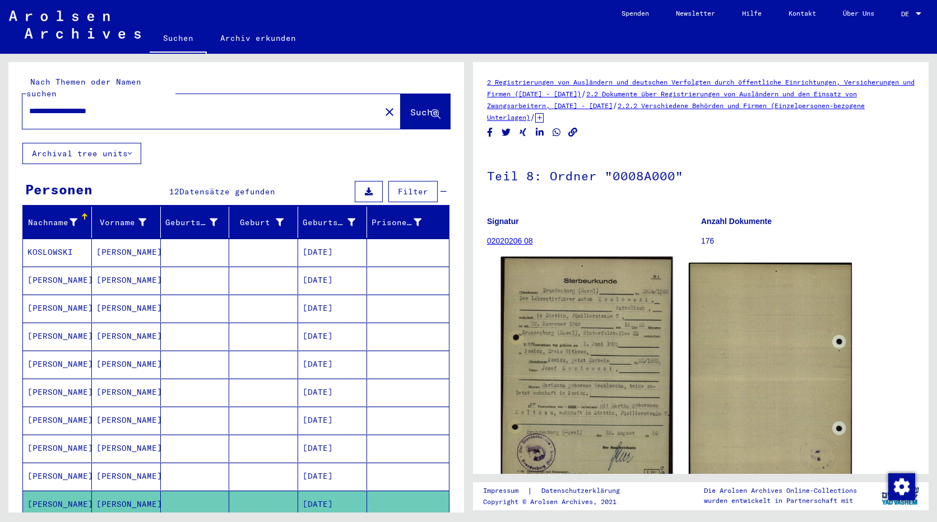
click at [633, 355] on img at bounding box center [586, 377] width 171 height 241
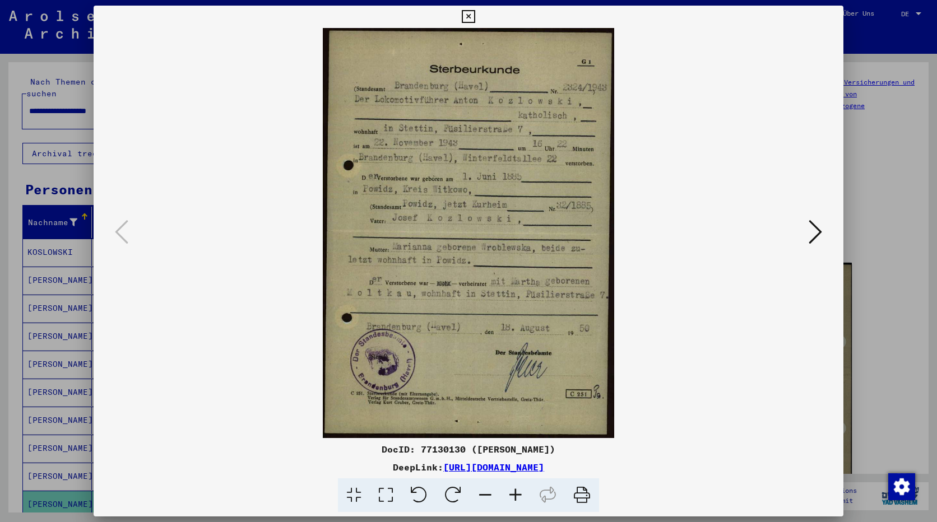
click at [11, 152] on div at bounding box center [468, 261] width 937 height 522
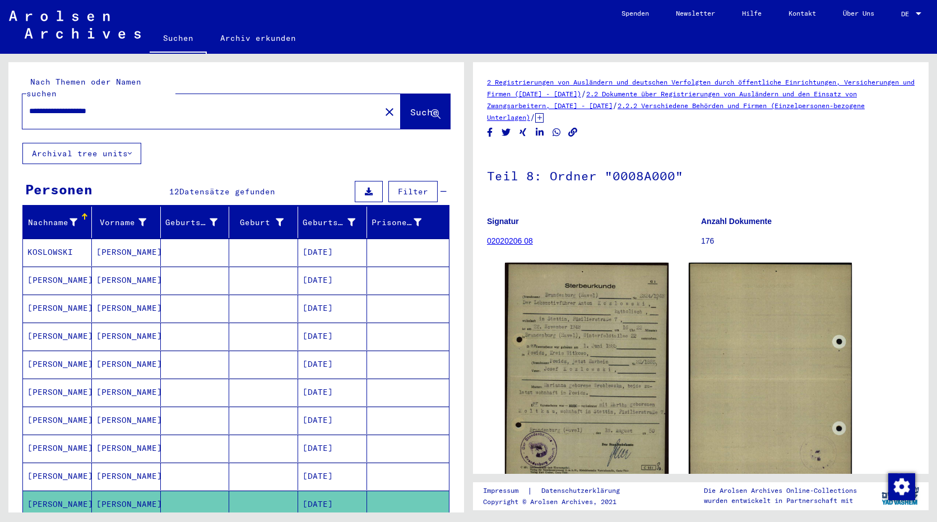
drag, startPoint x: 156, startPoint y: 101, endPoint x: 0, endPoint y: 100, distance: 156.3
click at [0, 100] on html "**********" at bounding box center [468, 261] width 937 height 522
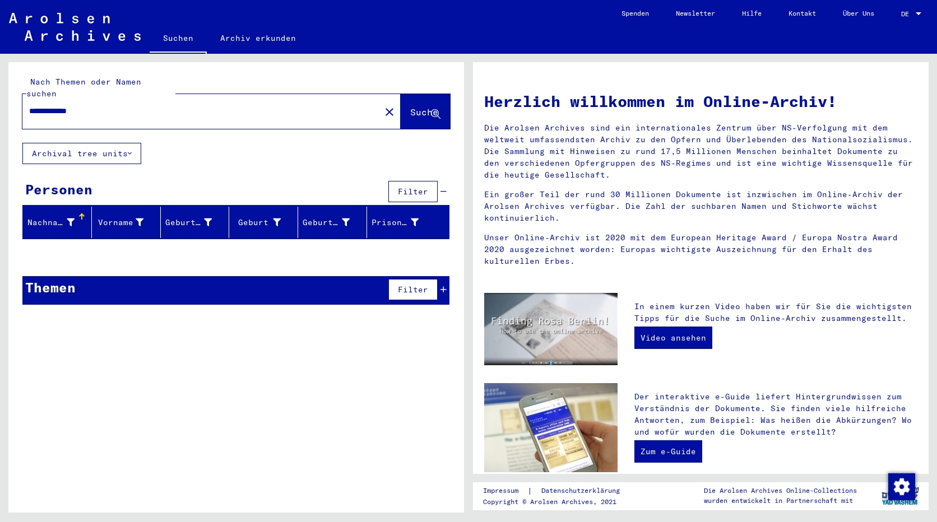
click at [79, 105] on input "**********" at bounding box center [198, 111] width 338 height 12
click at [425, 106] on span "Suche" at bounding box center [424, 111] width 28 height 11
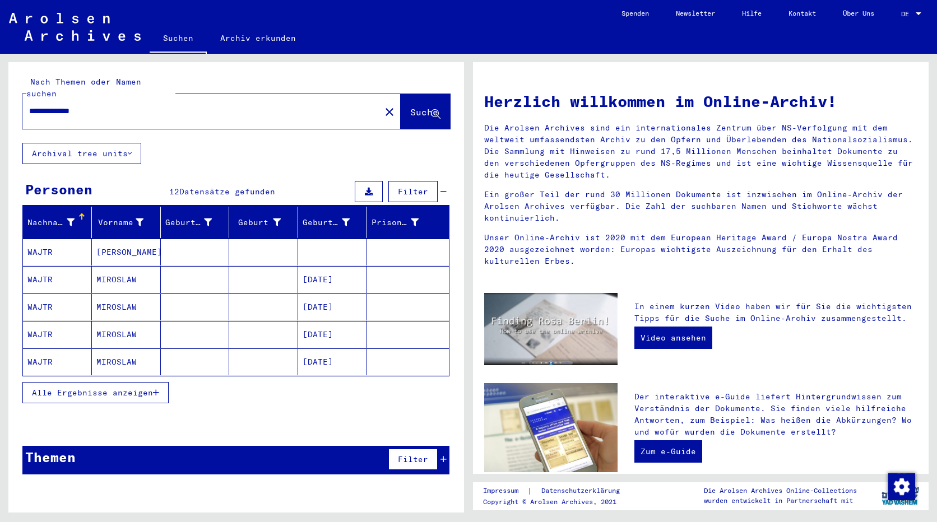
click at [63, 239] on mat-cell "WAJTR" at bounding box center [57, 252] width 69 height 27
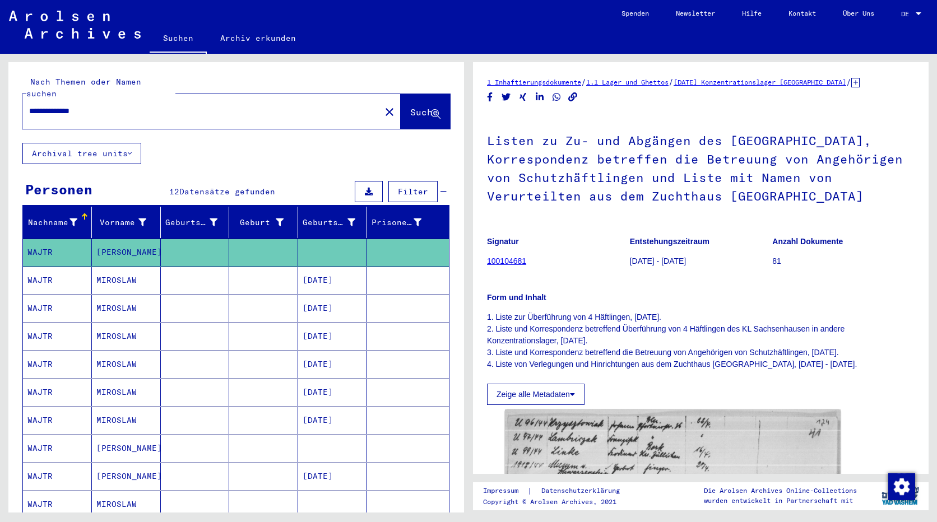
click at [330, 267] on mat-cell "[DATE]" at bounding box center [332, 280] width 69 height 27
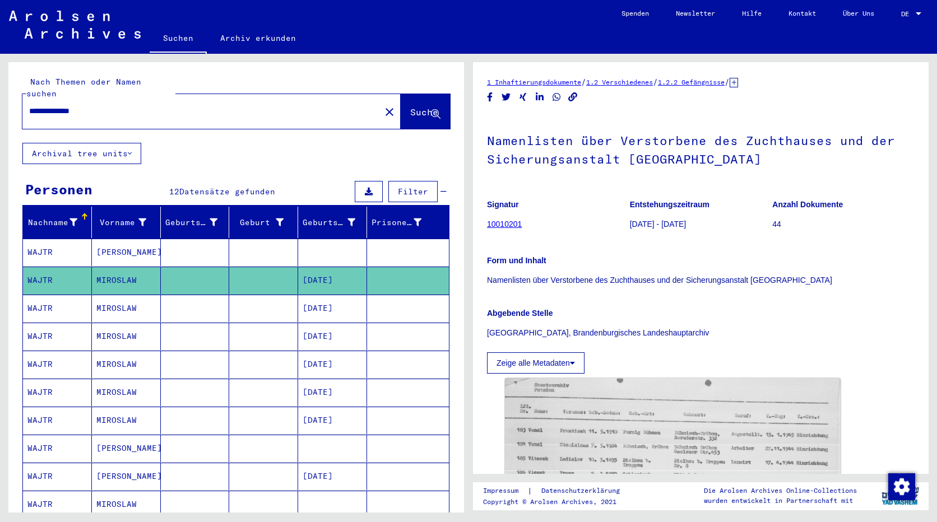
click at [299, 243] on mat-cell at bounding box center [332, 252] width 69 height 27
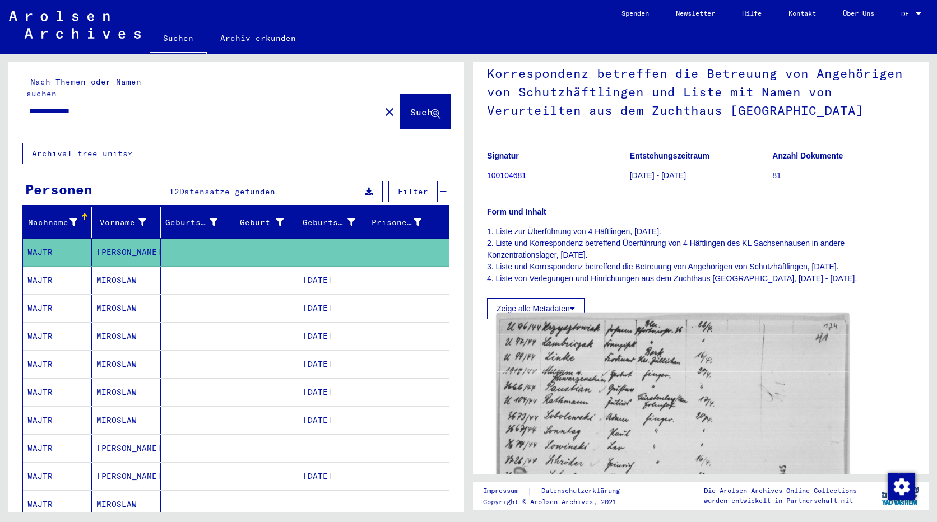
scroll to position [280, 0]
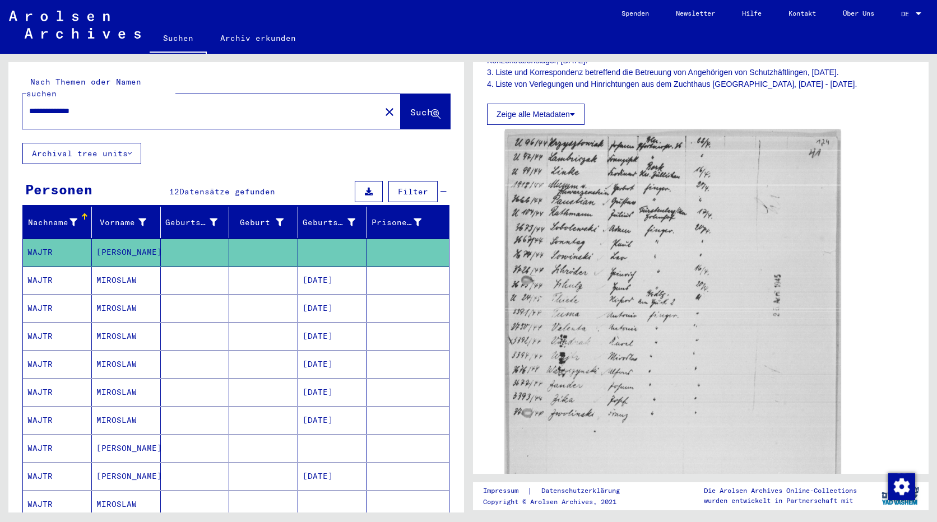
click at [323, 269] on mat-cell "[DATE]" at bounding box center [332, 280] width 69 height 27
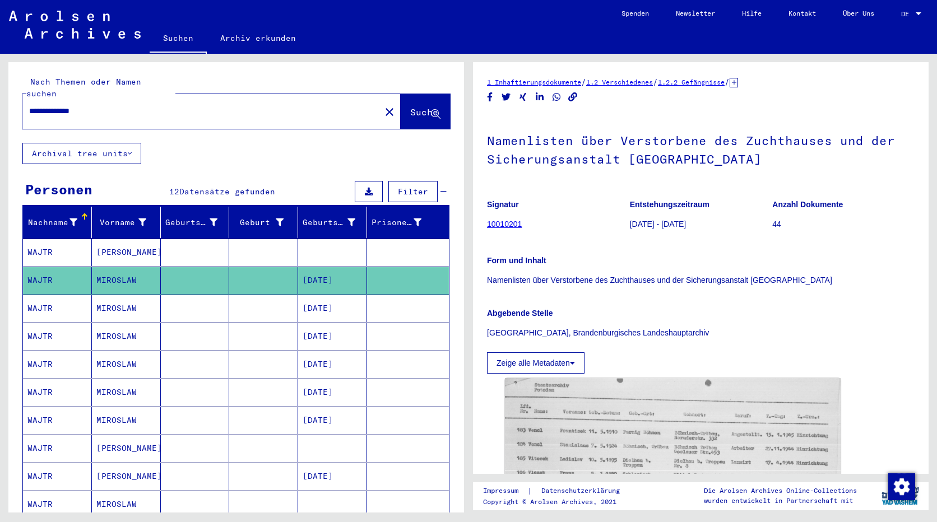
click at [333, 244] on mat-cell at bounding box center [332, 252] width 69 height 27
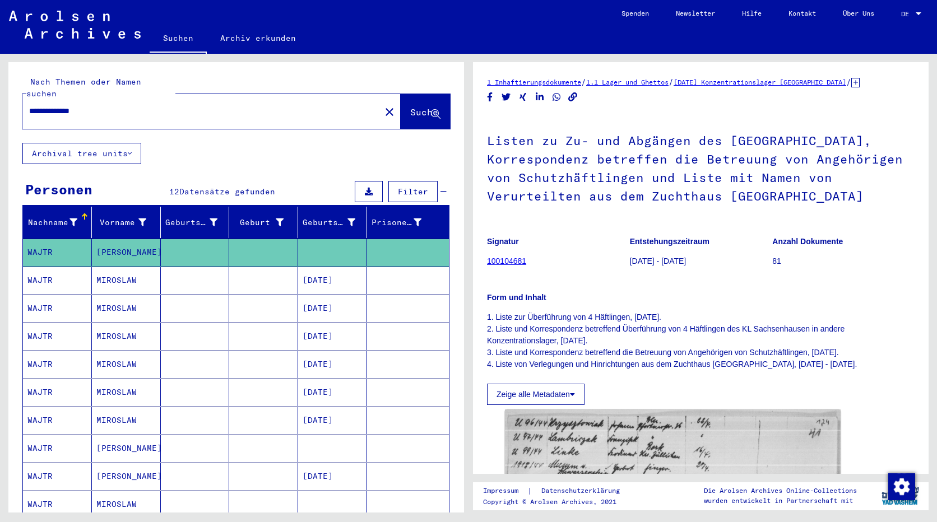
scroll to position [224, 0]
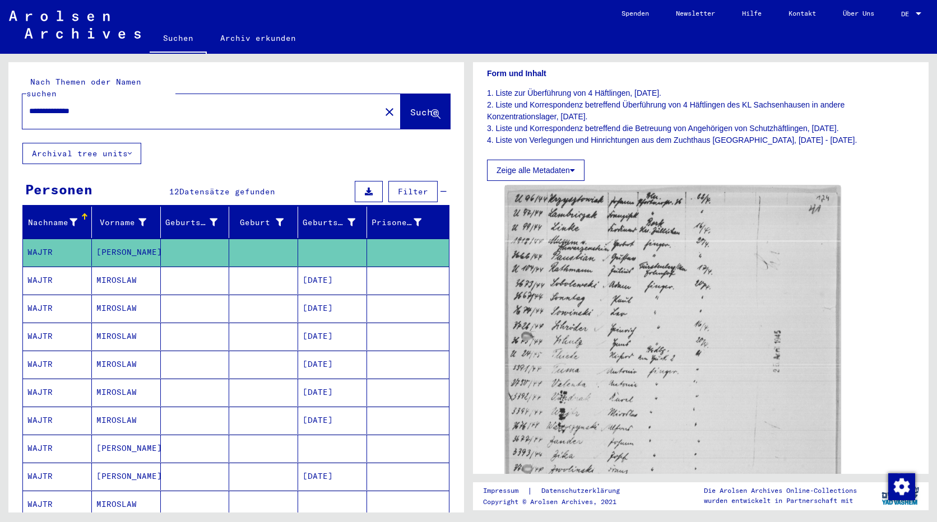
click at [329, 269] on mat-cell "[DATE]" at bounding box center [332, 280] width 69 height 27
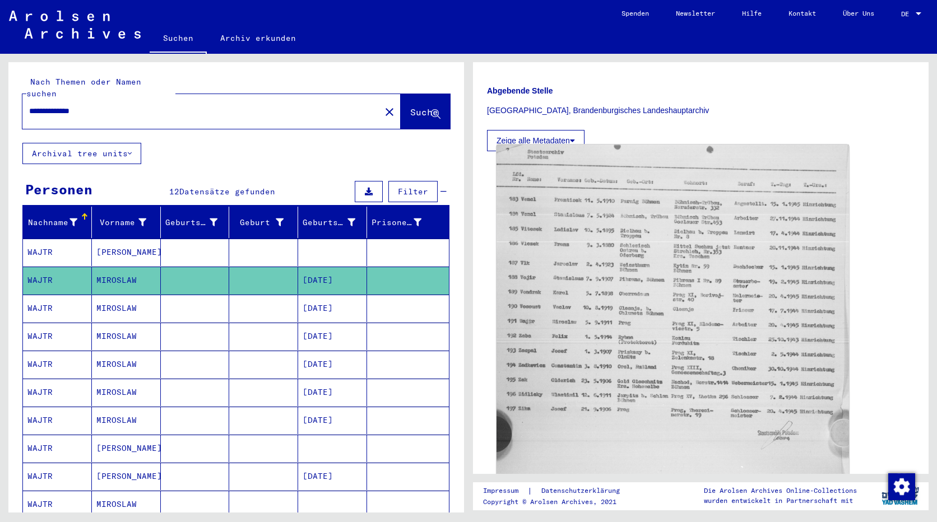
scroll to position [224, 0]
click at [644, 265] on img at bounding box center [672, 374] width 352 height 462
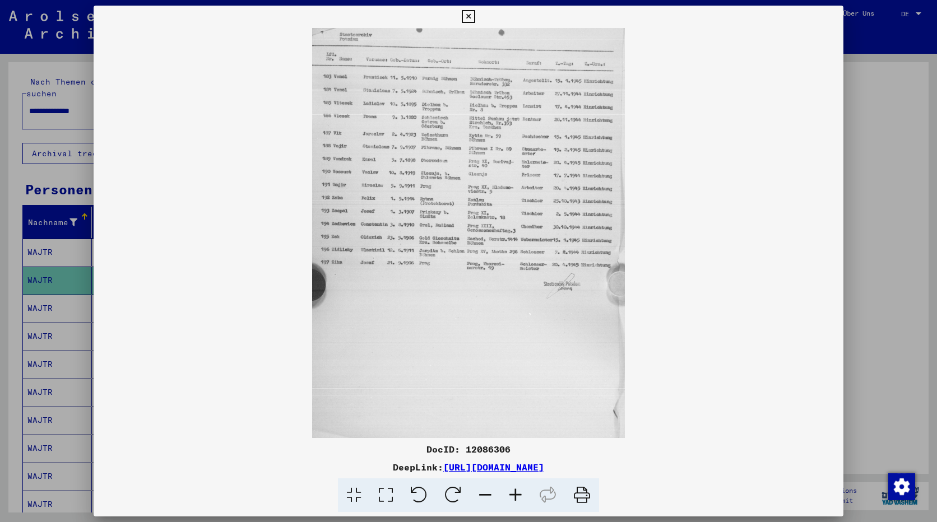
click at [513, 489] on icon at bounding box center [515, 495] width 30 height 34
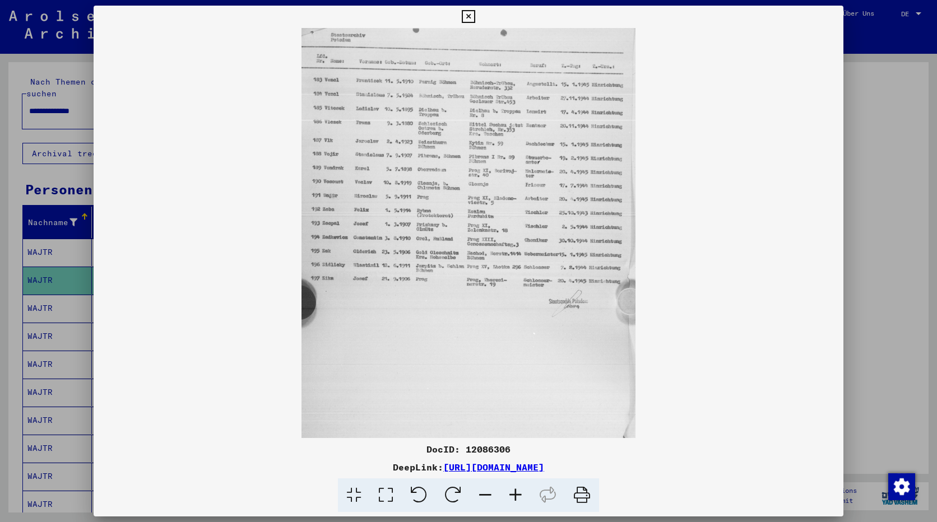
click at [513, 489] on icon at bounding box center [515, 495] width 30 height 34
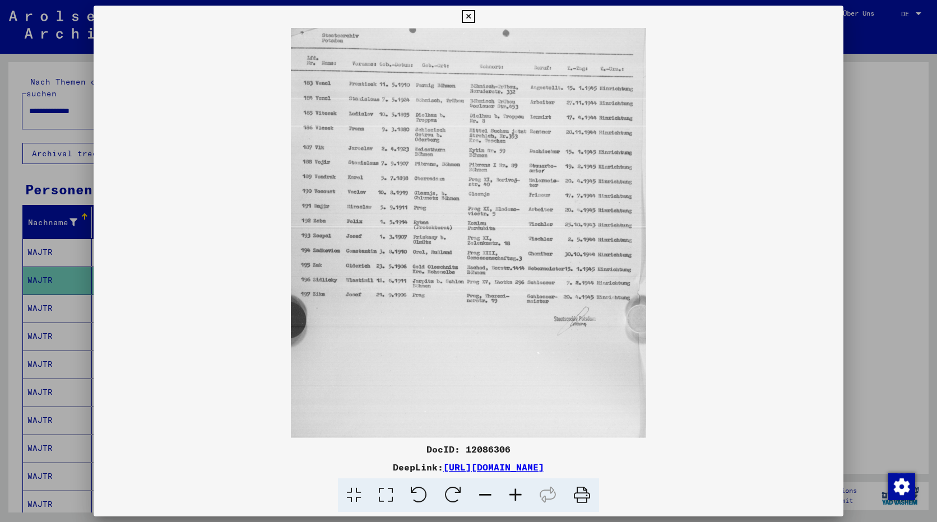
click at [513, 489] on icon at bounding box center [515, 495] width 30 height 34
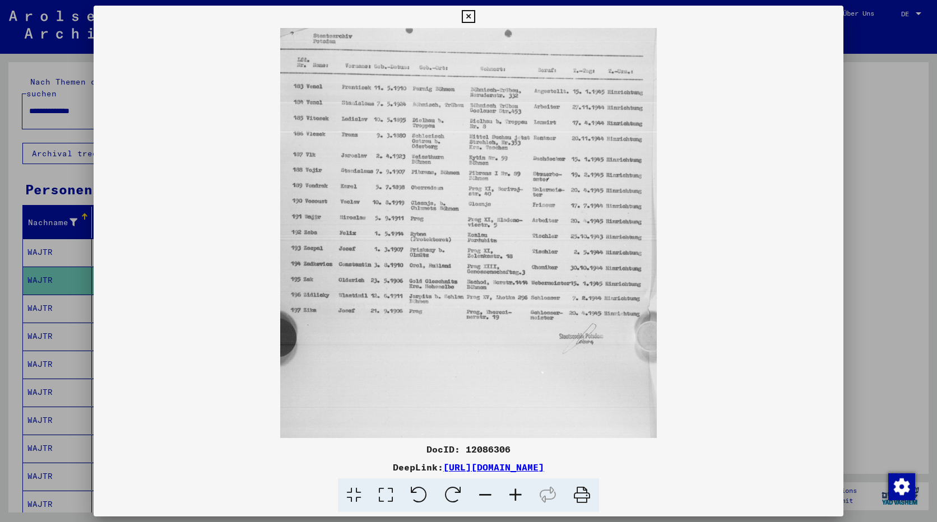
click at [513, 489] on icon at bounding box center [515, 495] width 30 height 34
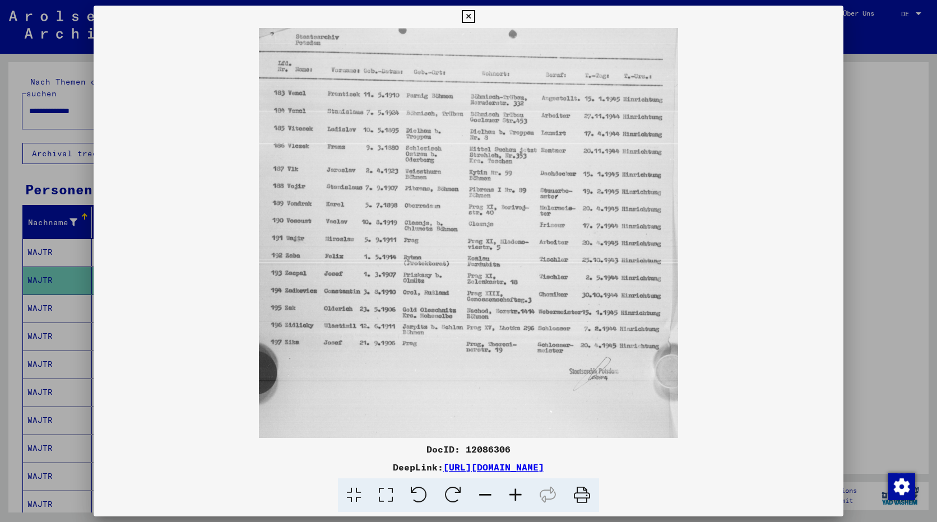
click at [513, 489] on icon at bounding box center [515, 495] width 30 height 34
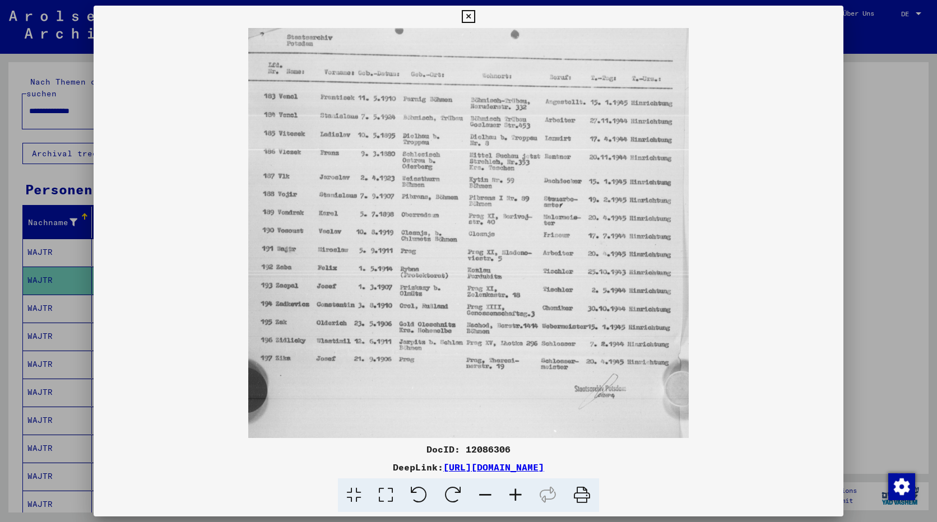
click at [513, 488] on icon at bounding box center [515, 495] width 30 height 34
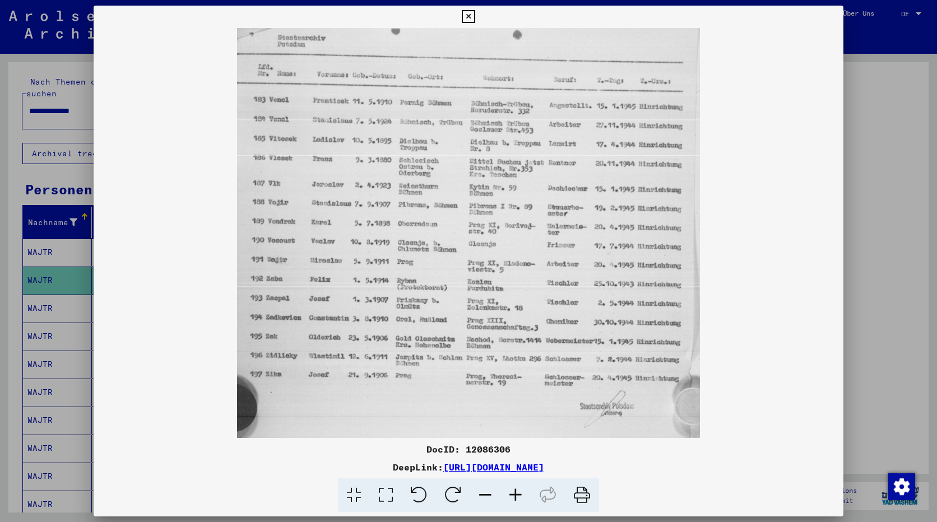
drag, startPoint x: 53, startPoint y: 139, endPoint x: 52, endPoint y: 133, distance: 6.4
click at [52, 139] on div at bounding box center [468, 261] width 937 height 522
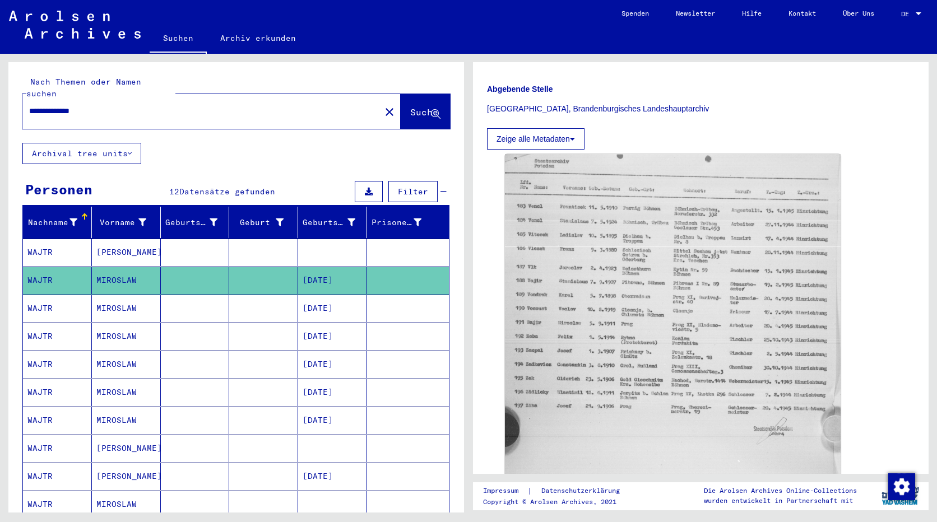
drag, startPoint x: 122, startPoint y: 100, endPoint x: -2, endPoint y: 104, distance: 123.8
click at [0, 104] on html "**********" at bounding box center [468, 261] width 937 height 522
paste input "text"
click at [136, 105] on input "**********" at bounding box center [201, 111] width 344 height 12
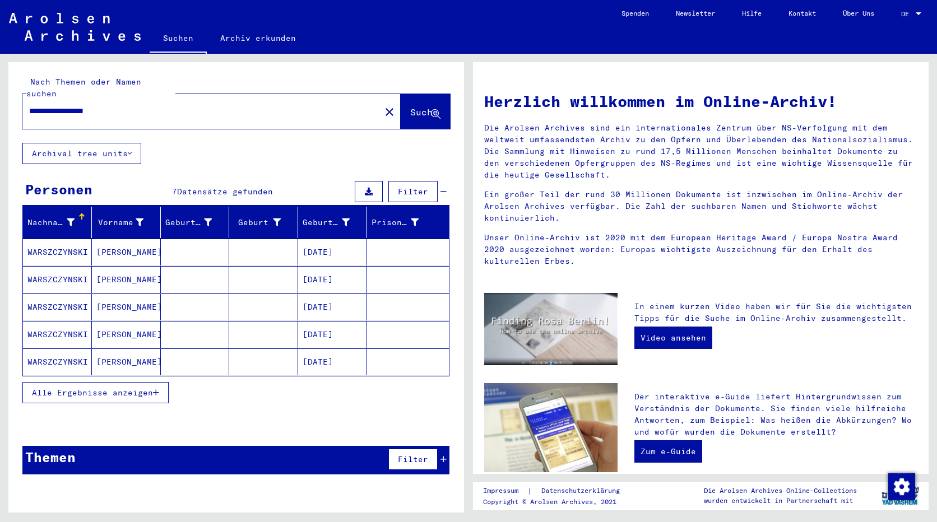
click at [62, 243] on mat-cell "WARSZCZYNSKI" at bounding box center [57, 252] width 69 height 27
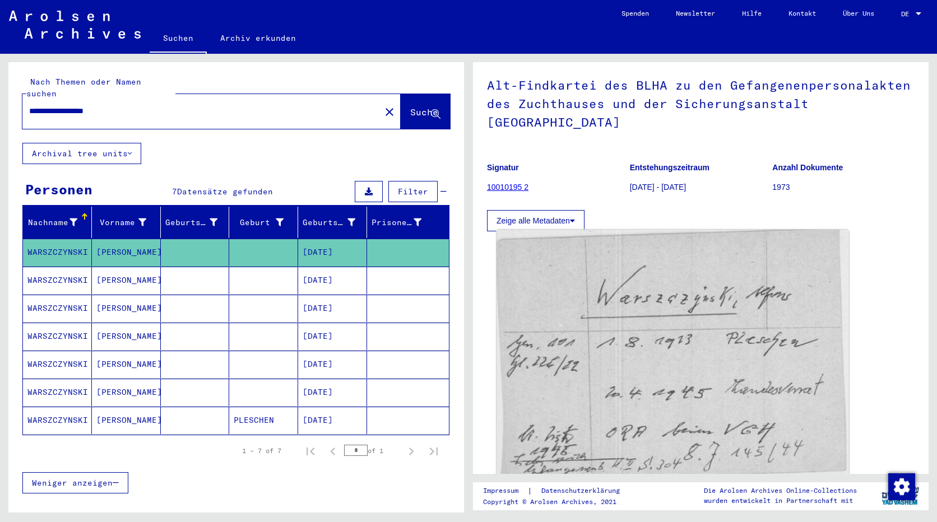
scroll to position [112, 0]
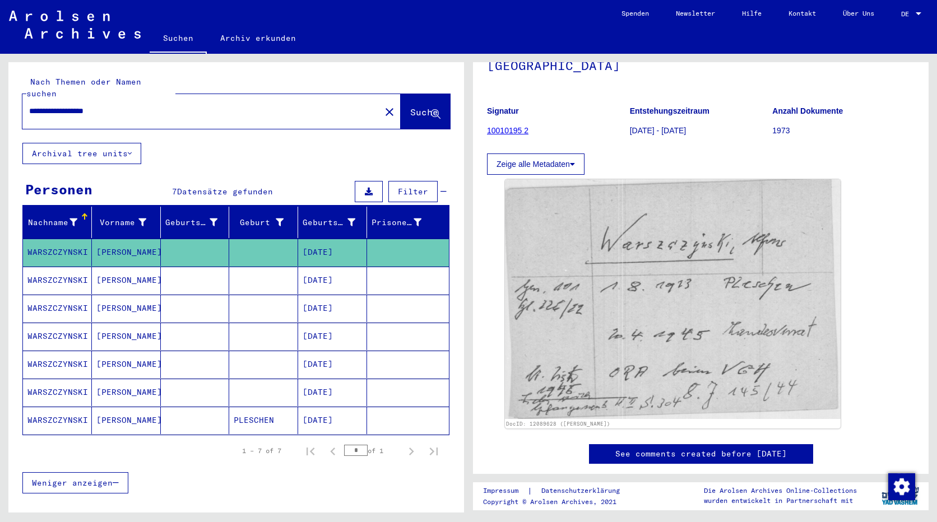
click at [265, 267] on mat-cell at bounding box center [263, 280] width 69 height 27
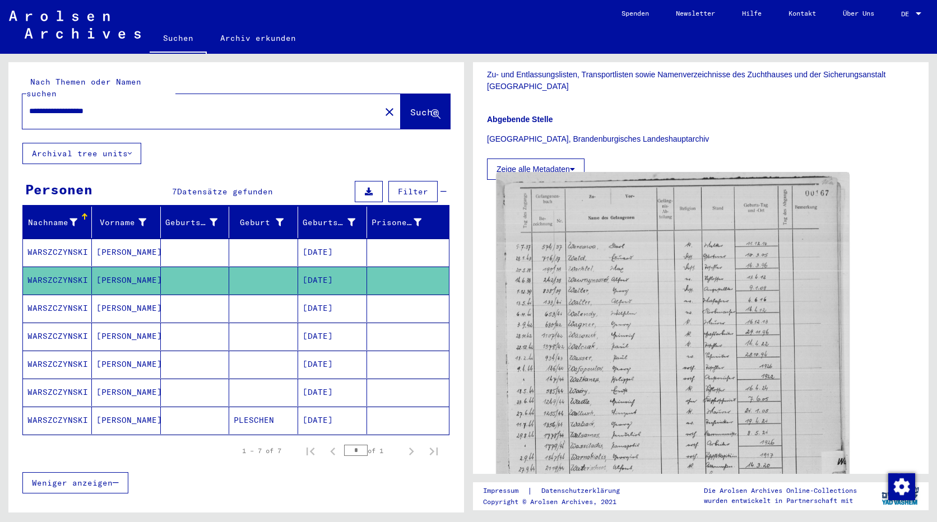
scroll to position [392, 0]
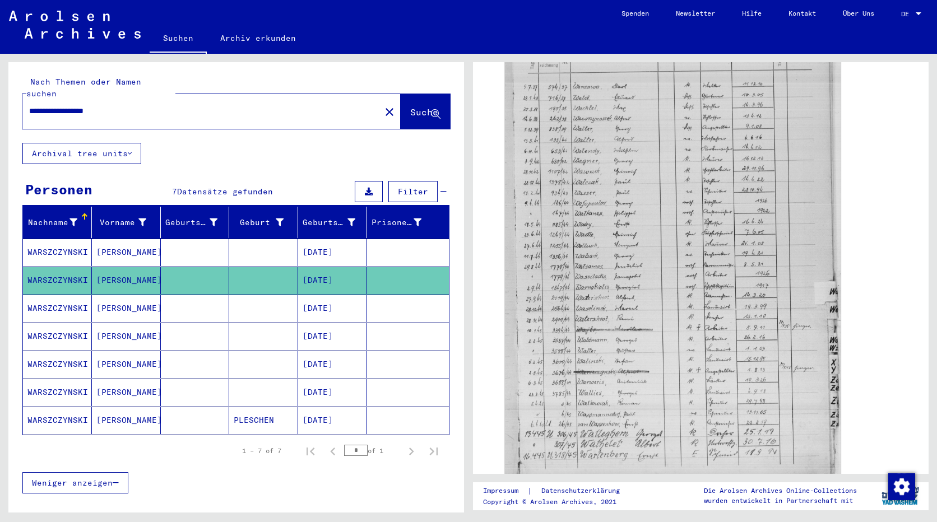
click at [234, 299] on mat-cell at bounding box center [263, 308] width 69 height 27
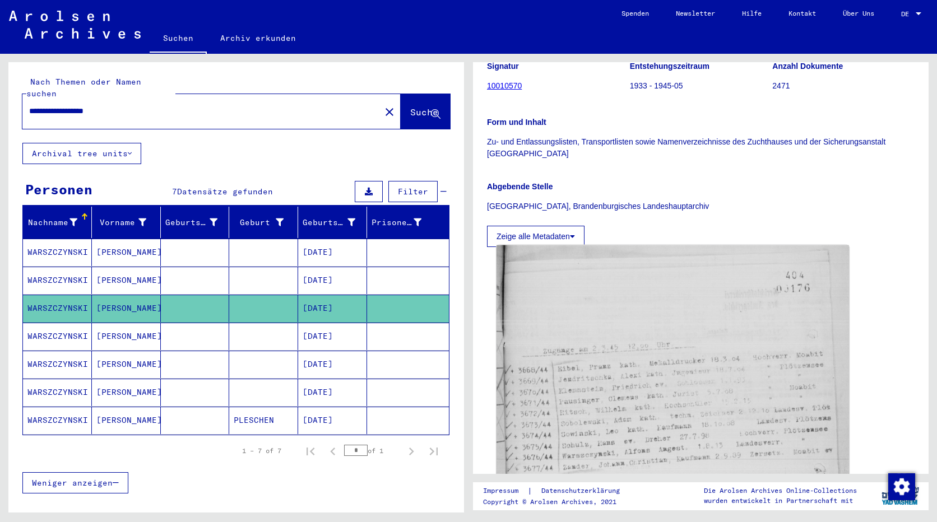
scroll to position [224, 0]
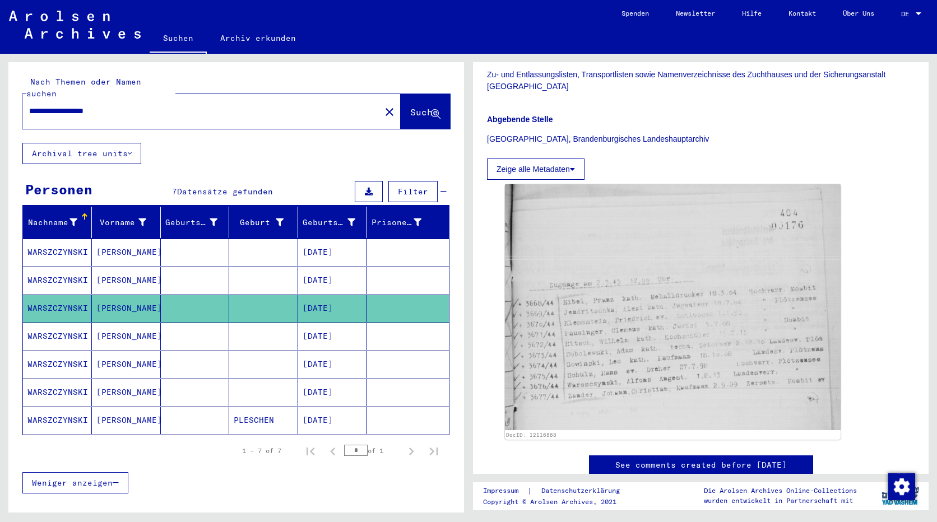
click at [269, 328] on mat-cell at bounding box center [263, 336] width 69 height 27
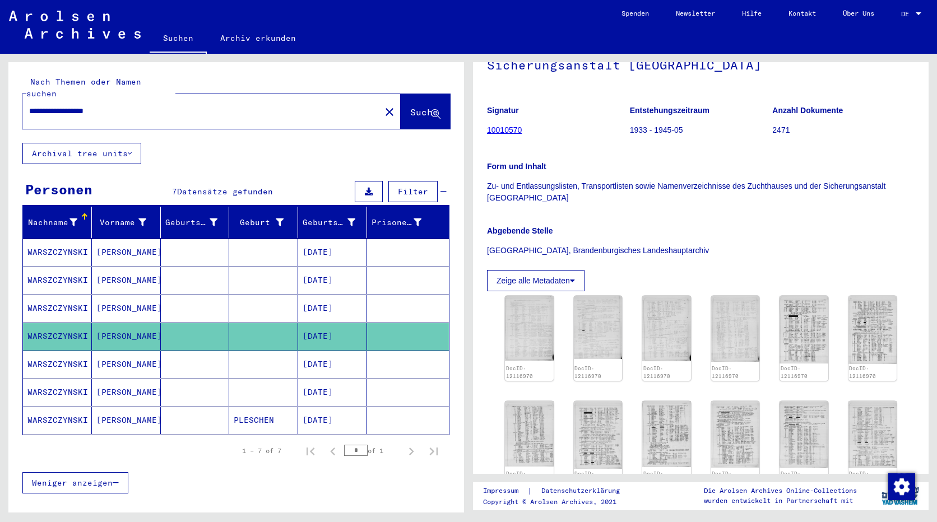
scroll to position [168, 0]
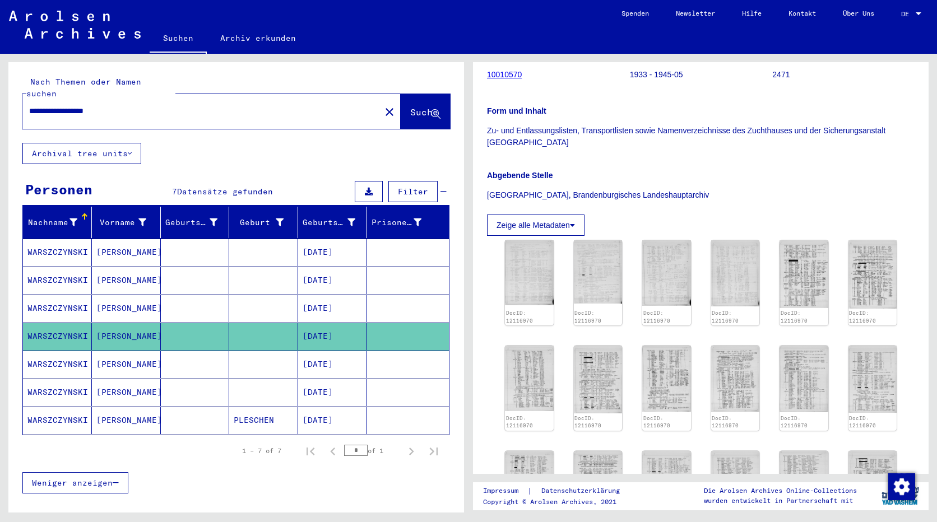
click at [349, 351] on mat-cell "[DATE]" at bounding box center [332, 364] width 69 height 27
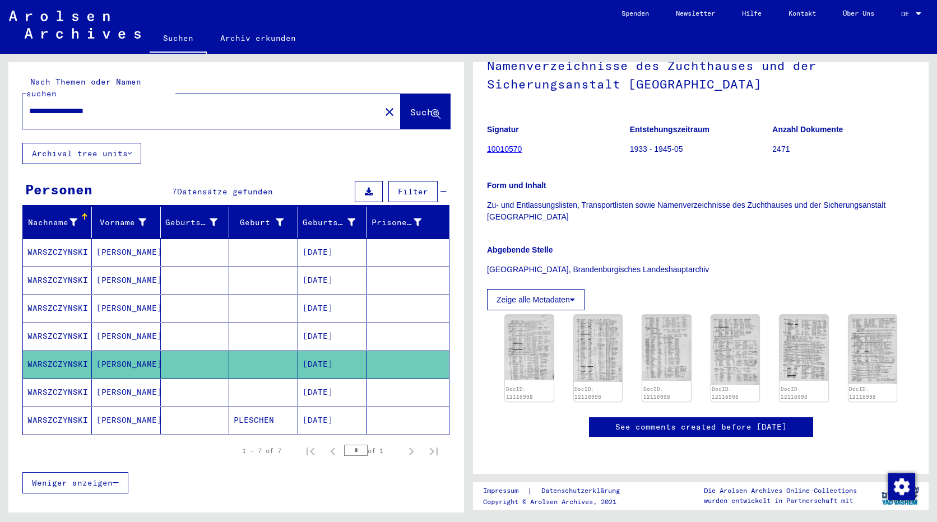
scroll to position [110, 0]
click at [316, 379] on mat-cell "[DATE]" at bounding box center [332, 392] width 69 height 27
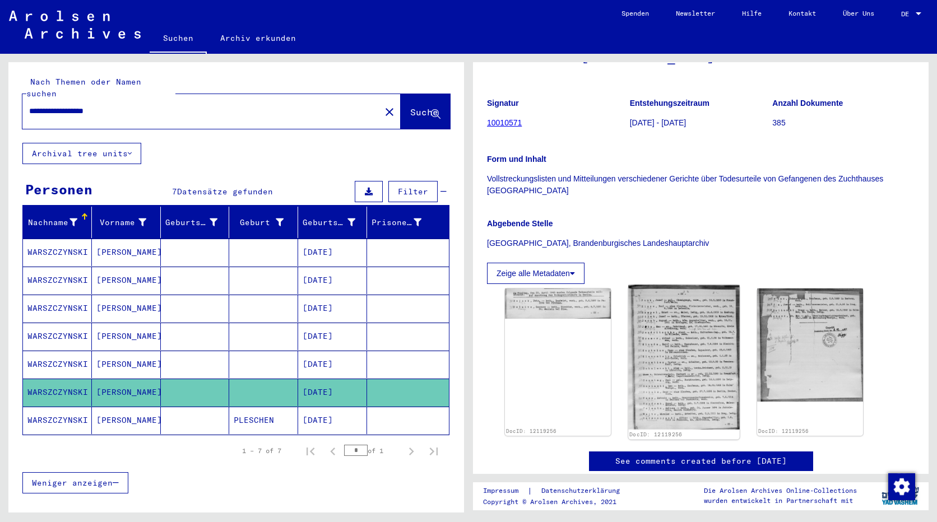
scroll to position [169, 0]
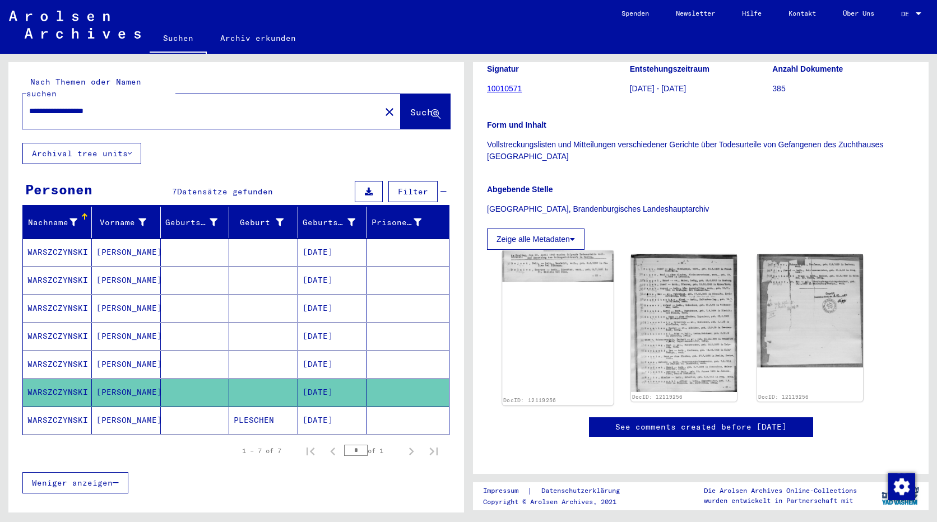
click at [549, 251] on img at bounding box center [557, 266] width 111 height 31
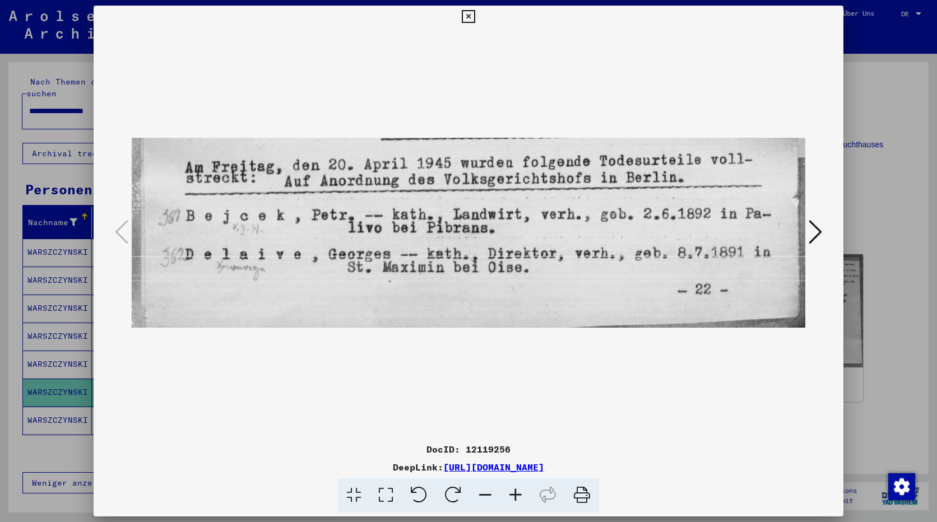
click at [825, 227] on div at bounding box center [468, 233] width 749 height 410
click at [808, 235] on icon at bounding box center [814, 231] width 13 height 27
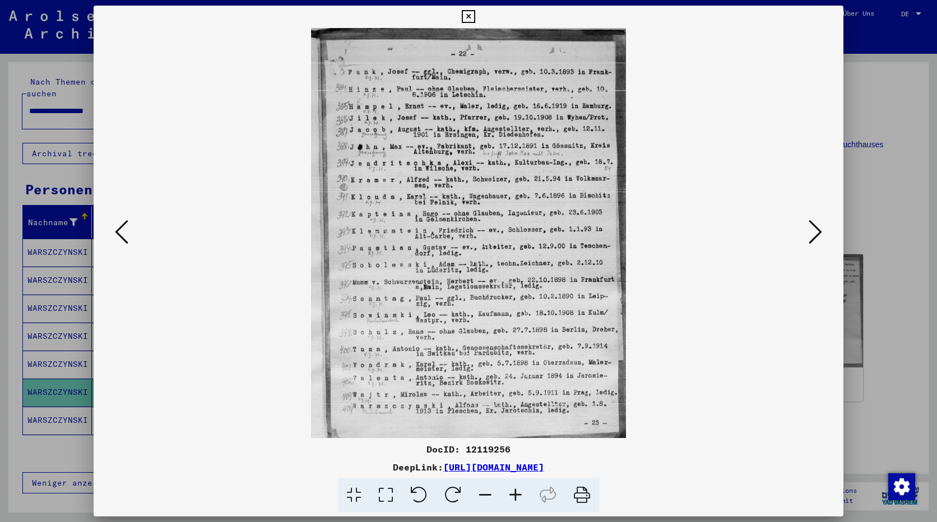
click at [816, 232] on icon at bounding box center [814, 231] width 13 height 27
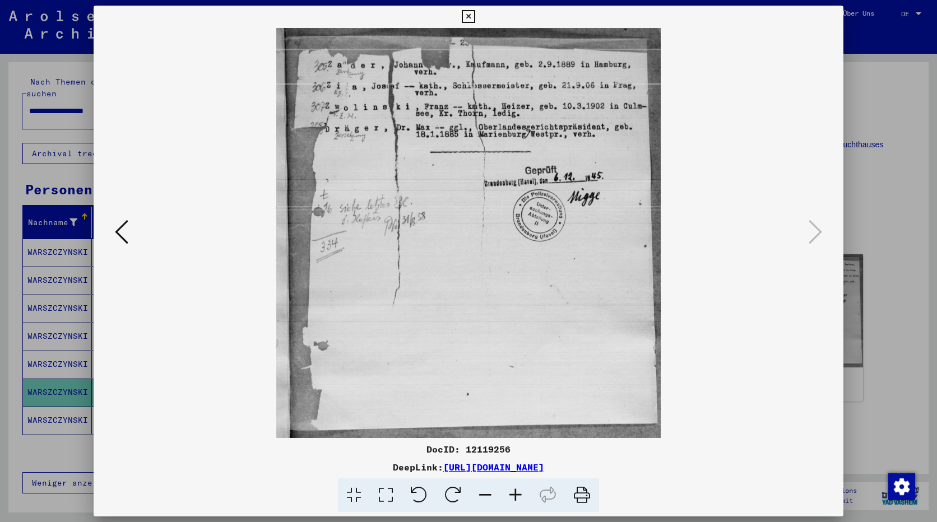
click at [121, 236] on icon at bounding box center [121, 231] width 13 height 27
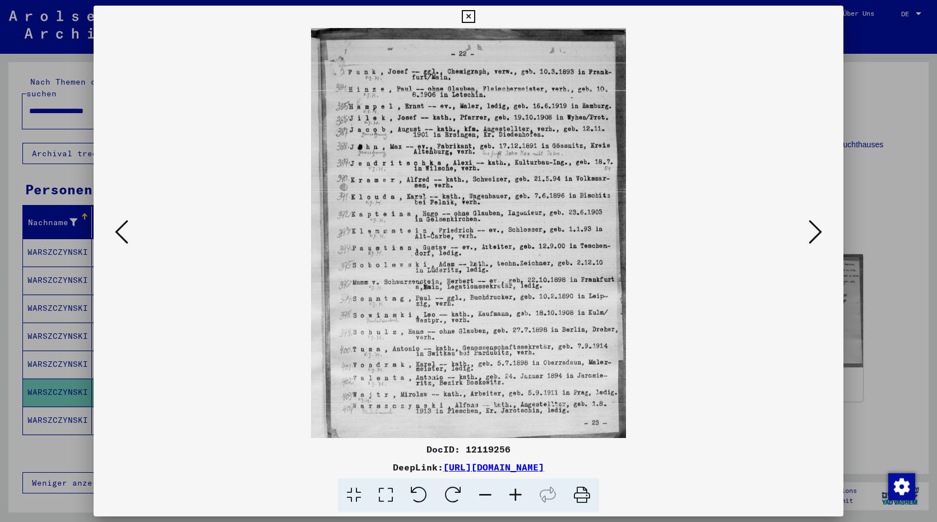
click at [25, 131] on div at bounding box center [468, 261] width 937 height 522
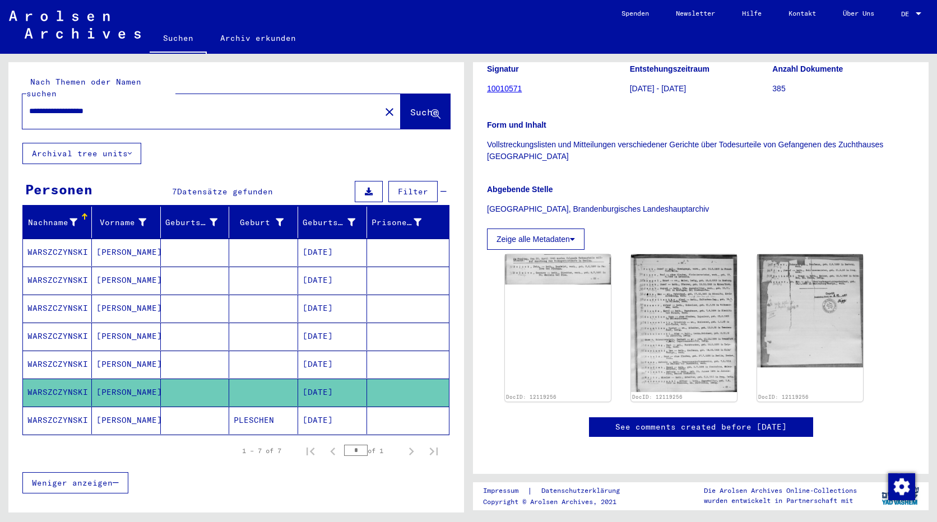
drag, startPoint x: 135, startPoint y: 99, endPoint x: -2, endPoint y: 70, distance: 140.3
click at [0, 70] on html "**********" at bounding box center [468, 261] width 937 height 522
type input "**********"
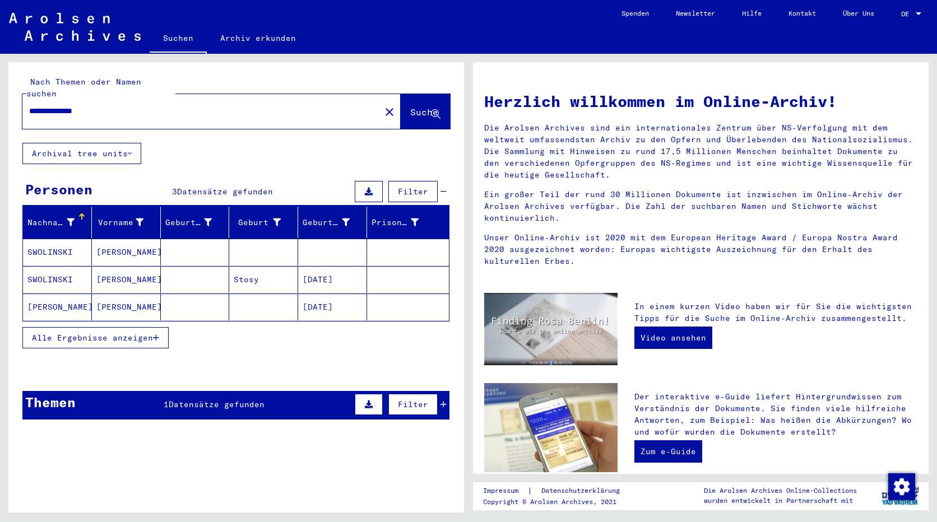
click at [49, 240] on mat-cell "SWOLINSKI" at bounding box center [57, 252] width 69 height 27
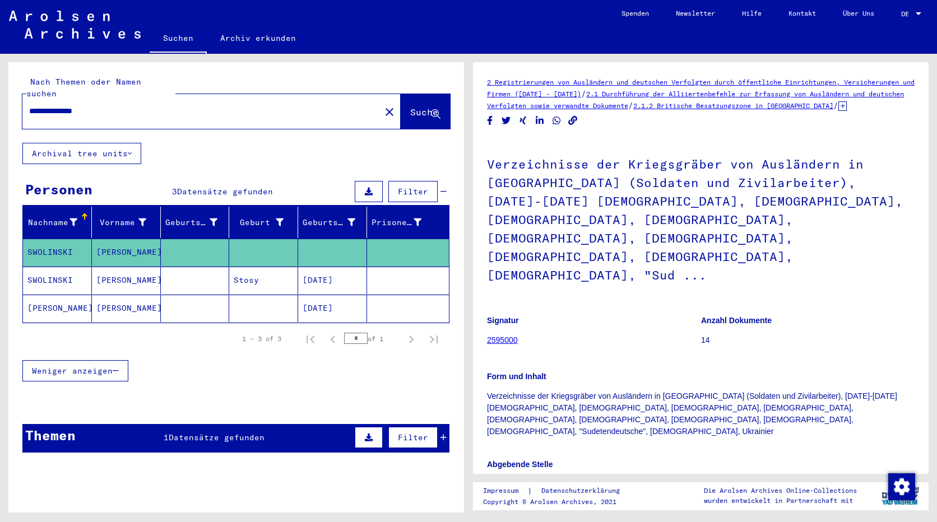
click at [45, 267] on mat-cell "SWOLINSKI" at bounding box center [57, 280] width 69 height 27
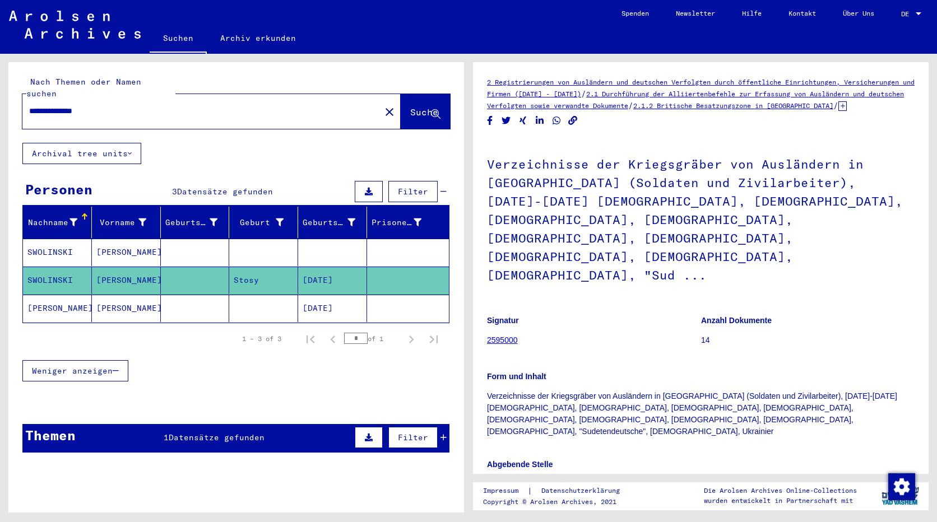
click at [69, 302] on mat-cell "[PERSON_NAME]" at bounding box center [57, 308] width 69 height 27
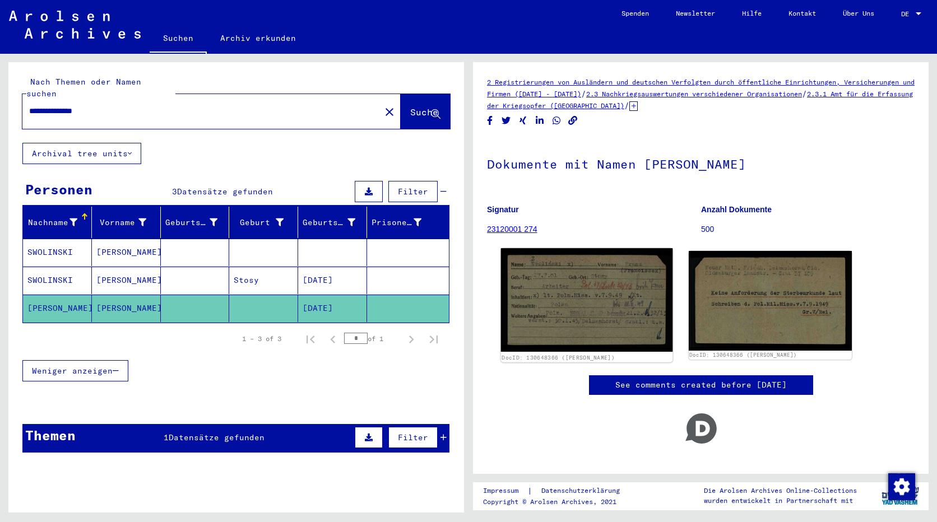
click at [602, 304] on img at bounding box center [586, 300] width 171 height 104
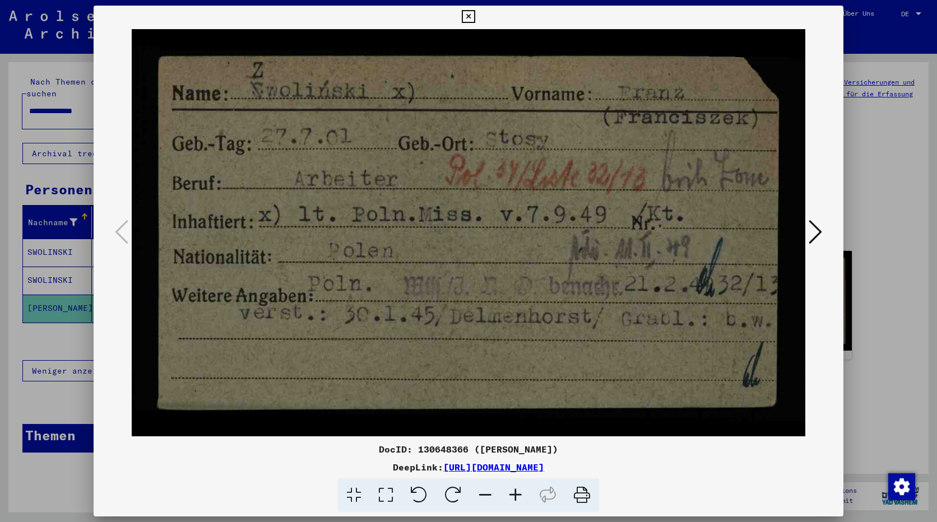
click at [816, 234] on icon at bounding box center [814, 231] width 13 height 27
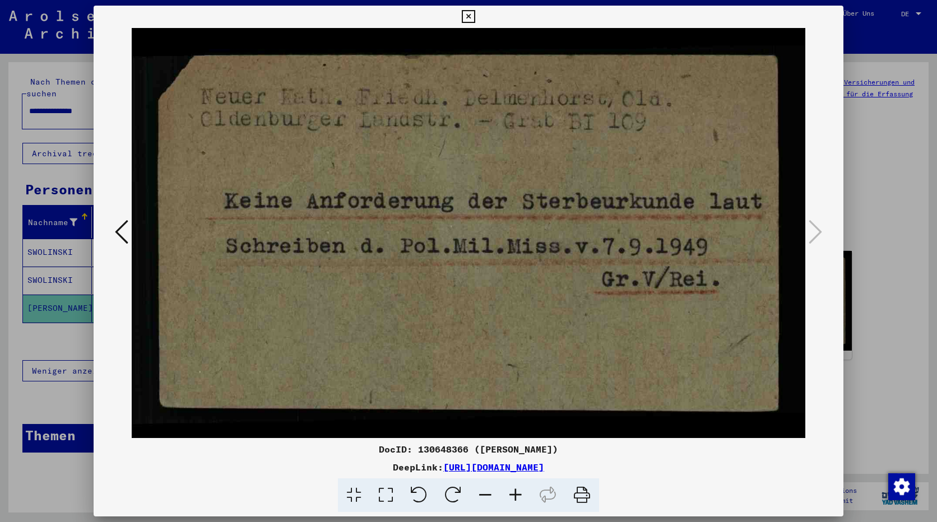
click at [892, 245] on div at bounding box center [468, 261] width 937 height 522
